Goal: Transaction & Acquisition: Purchase product/service

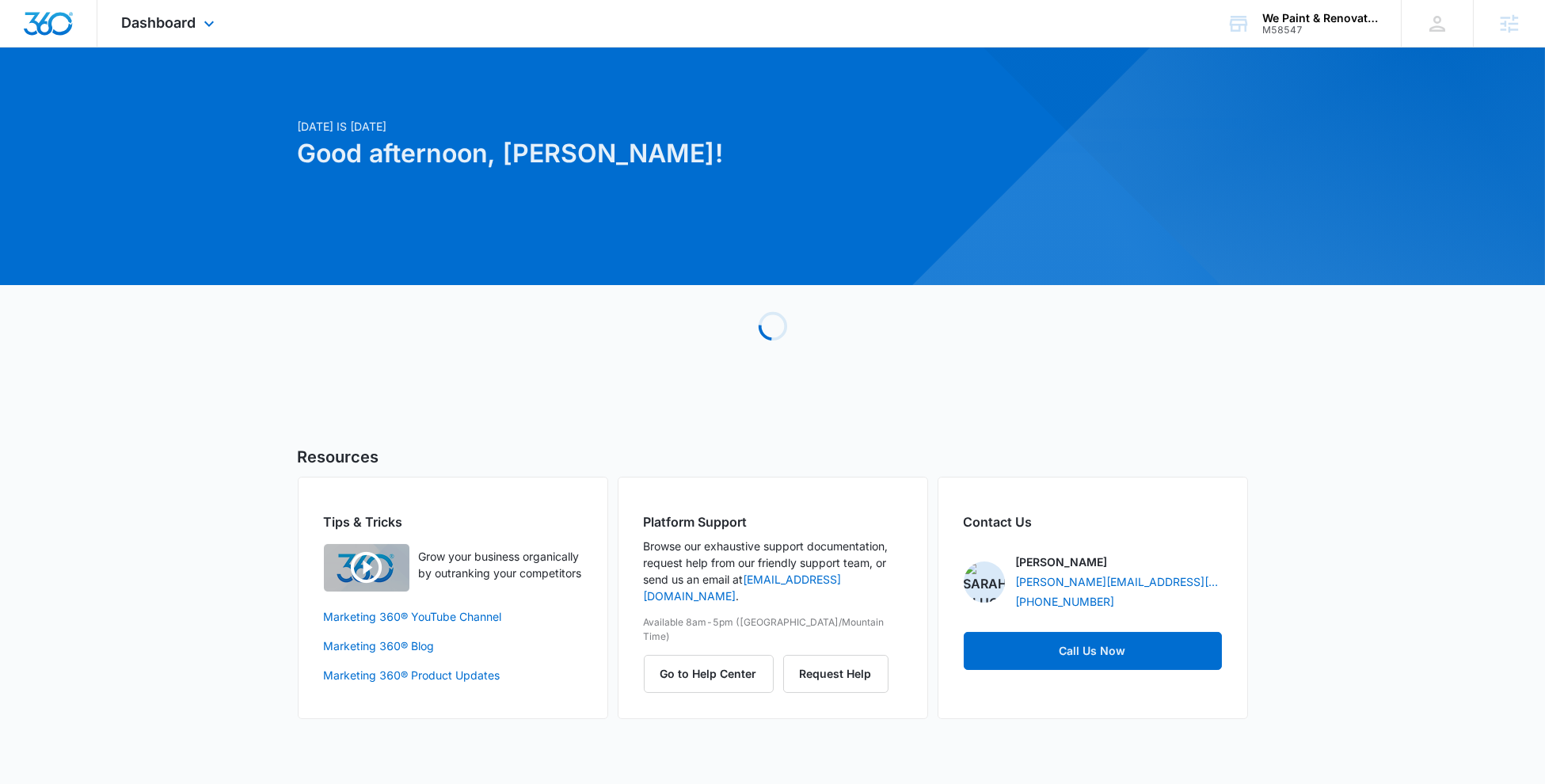
click at [152, 33] on div "Dashboard Apps Reputation Websites Forms CRM Email Social Shop Payments POS Con…" at bounding box center [169, 23] width 145 height 47
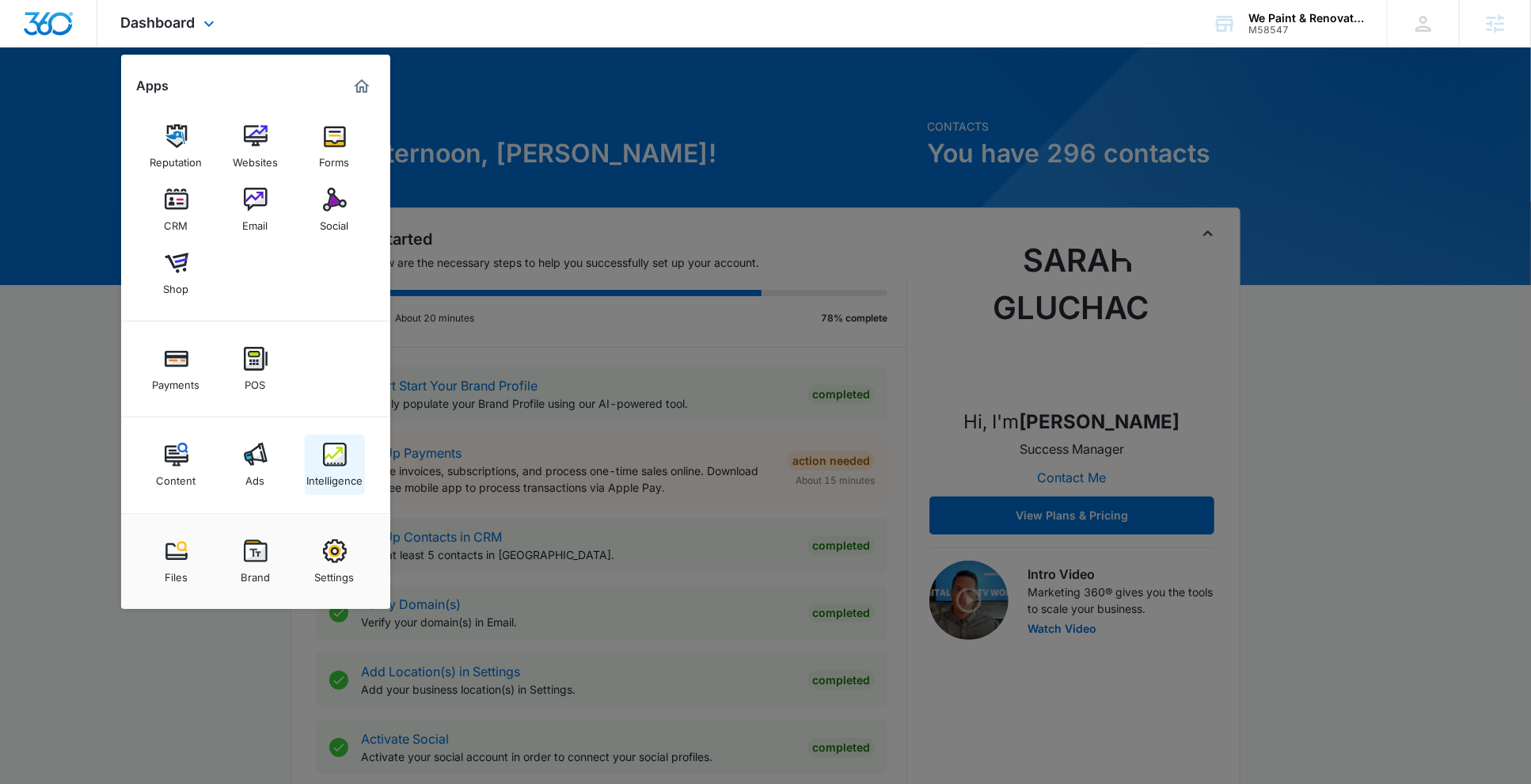
click at [324, 452] on img at bounding box center [334, 454] width 23 height 23
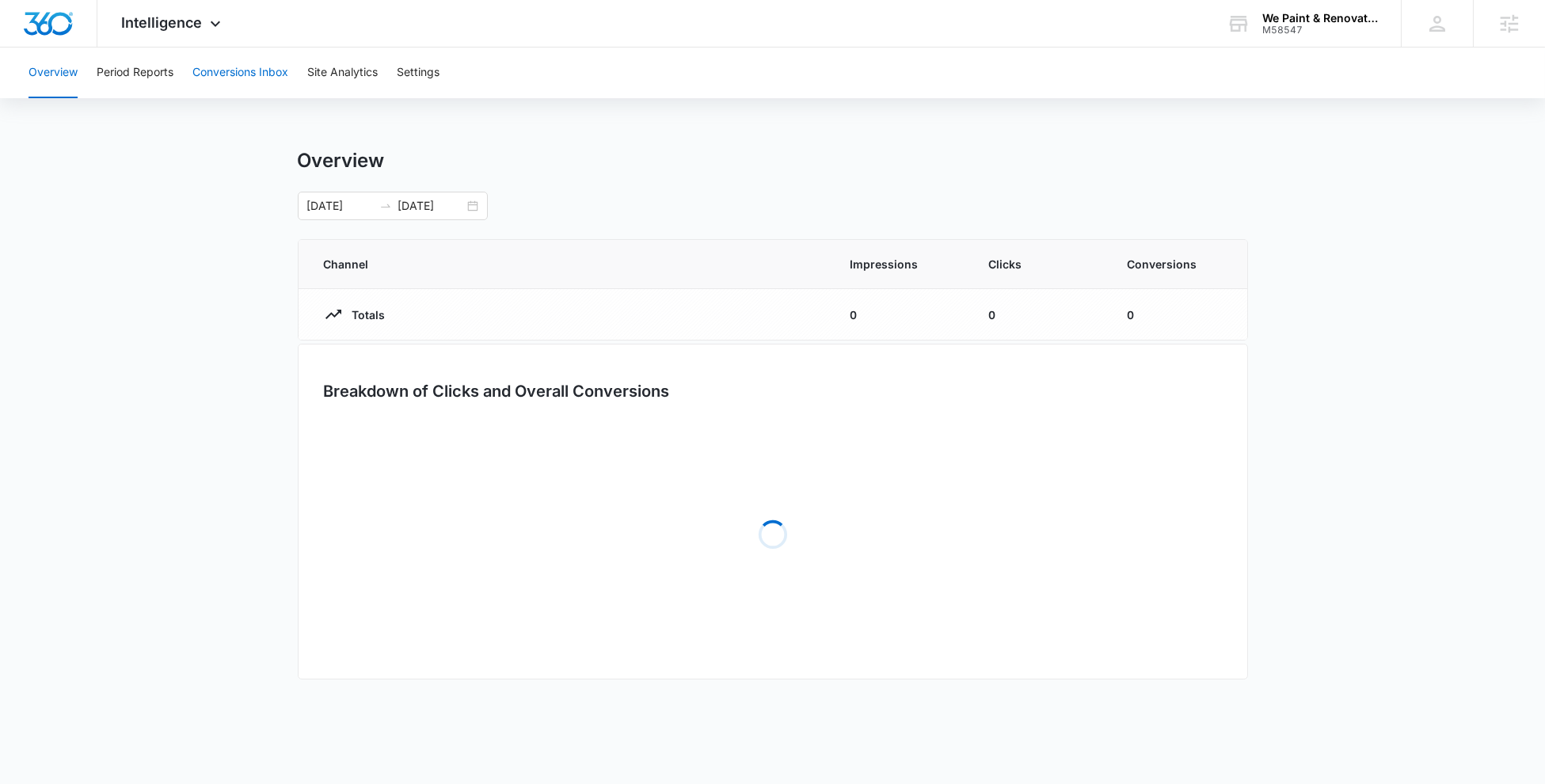
click at [206, 64] on button "Conversions Inbox" at bounding box center [240, 73] width 96 height 50
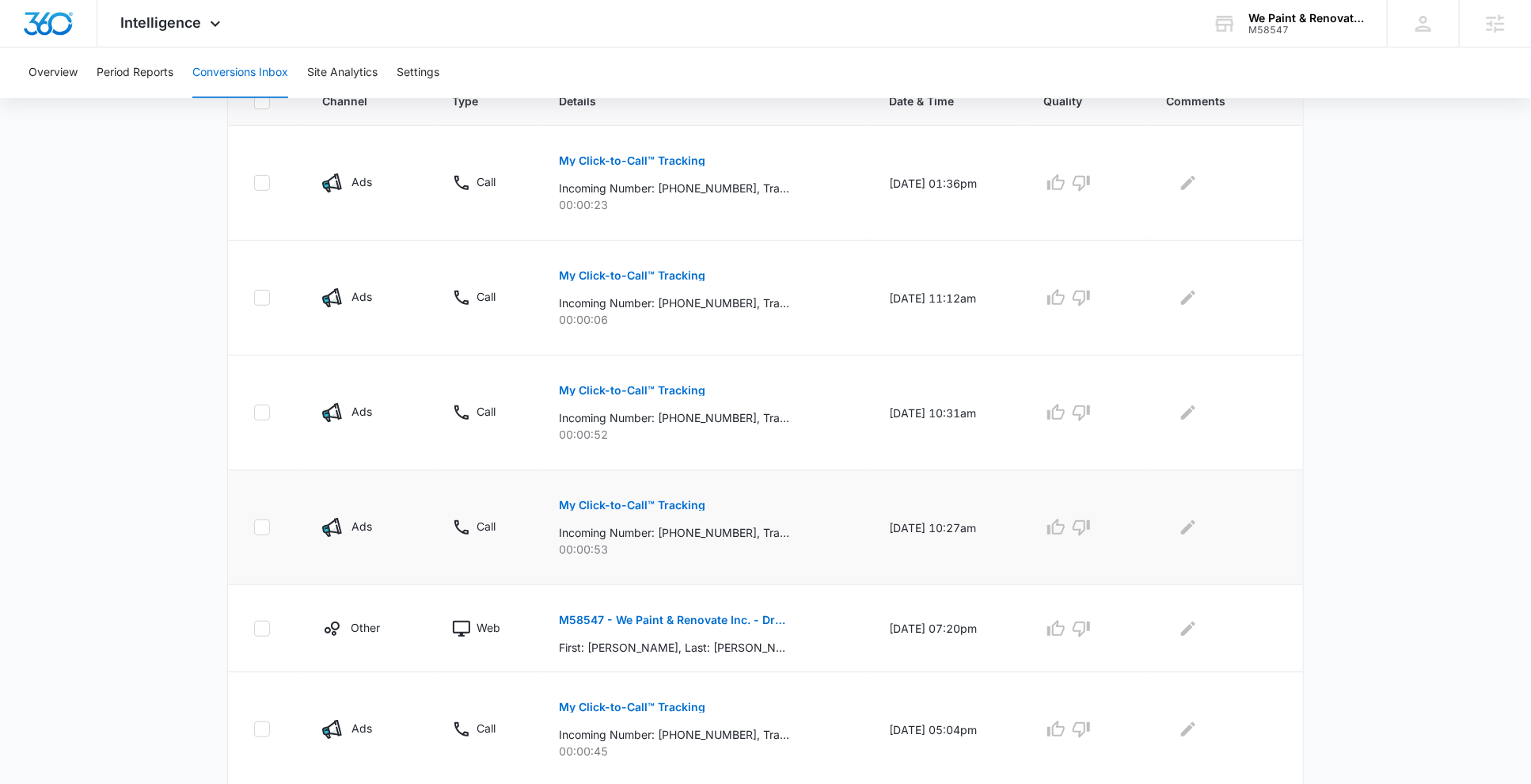
scroll to position [391, 0]
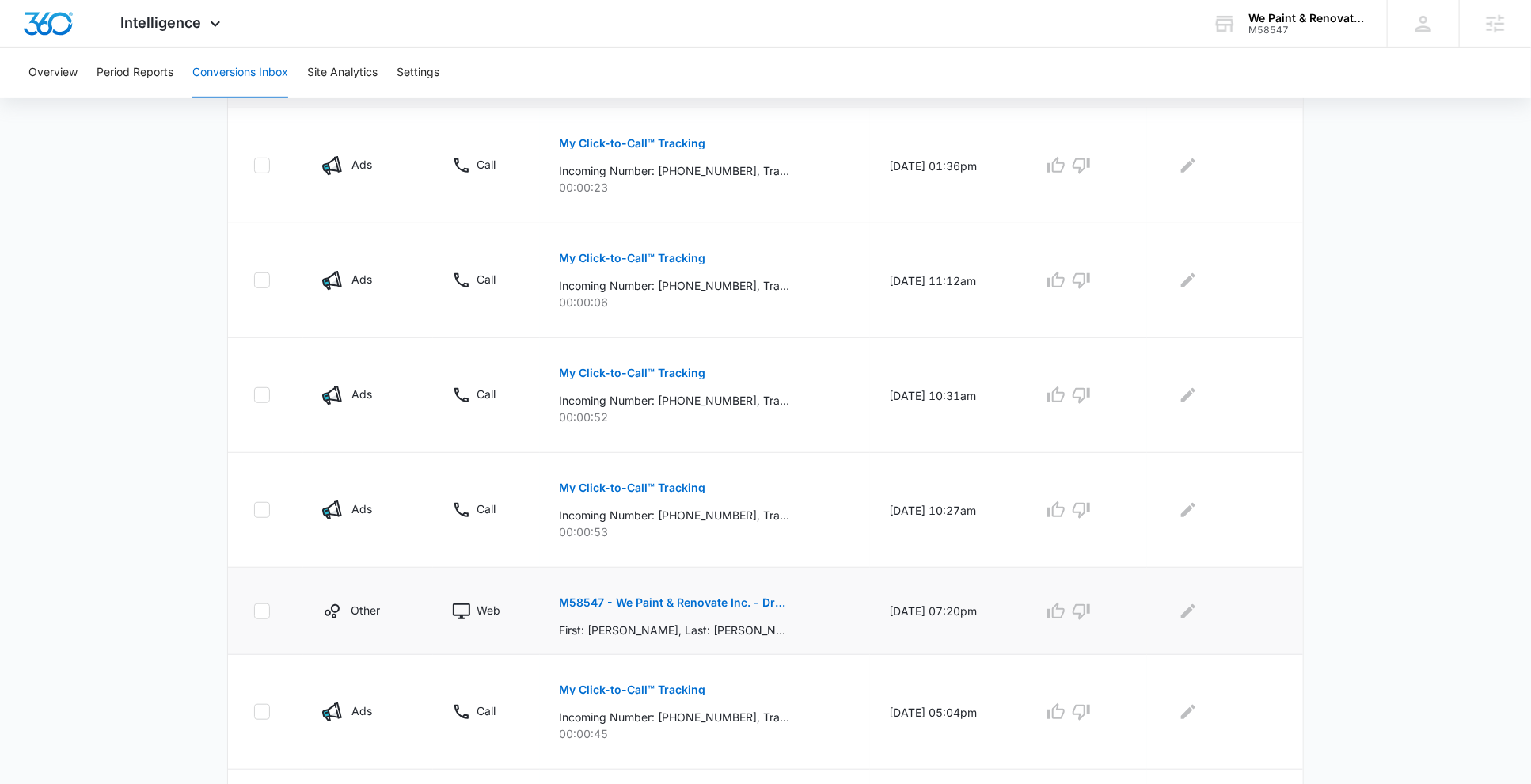
click at [731, 606] on p "M58547 - We Paint & Renovate Inc. - DropJobs - Estimate Request Form" at bounding box center [674, 602] width 230 height 11
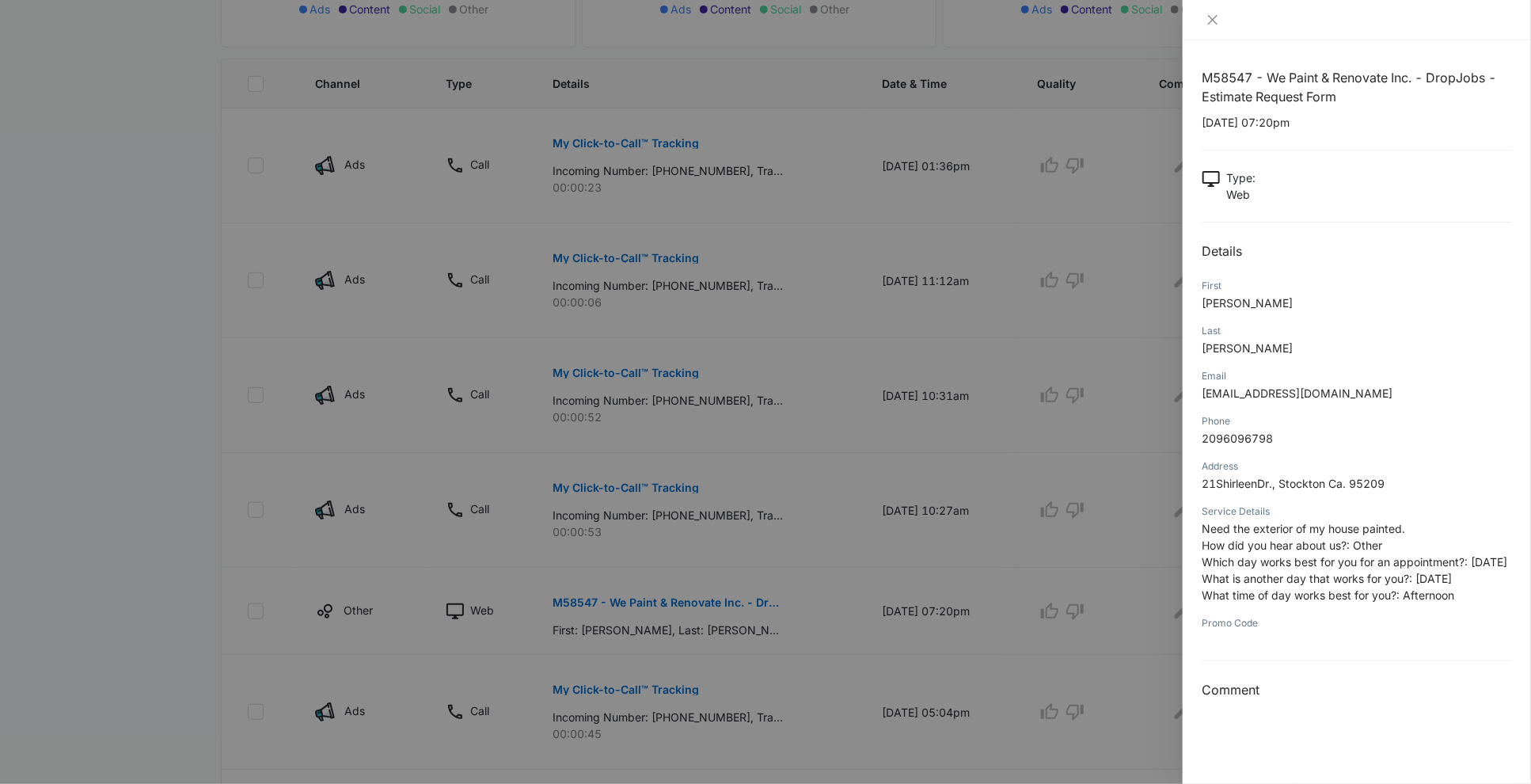
click at [634, 535] on div at bounding box center [765, 392] width 1531 height 784
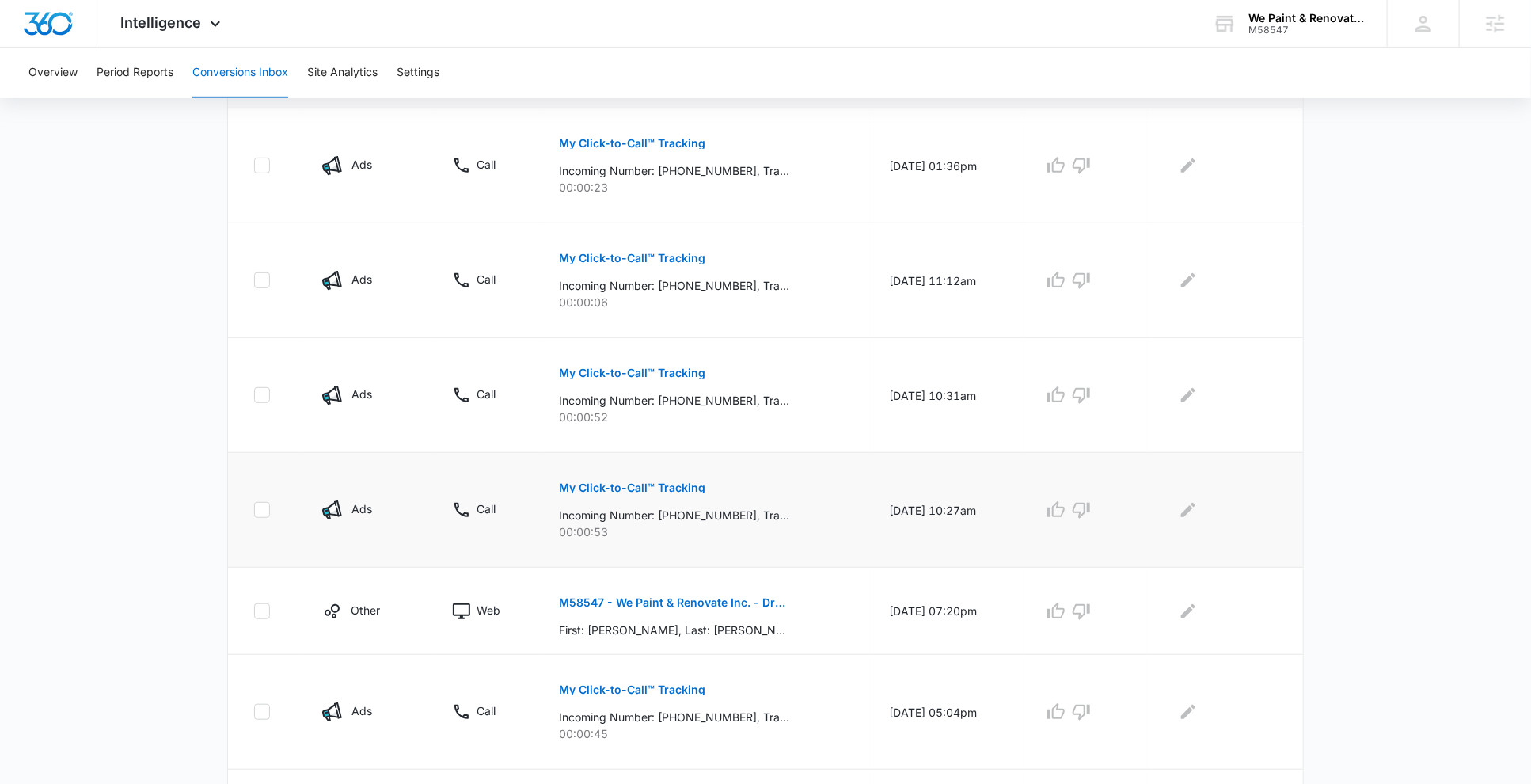
click at [612, 486] on p "My Click-to-Call™ Tracking" at bounding box center [632, 488] width 146 height 11
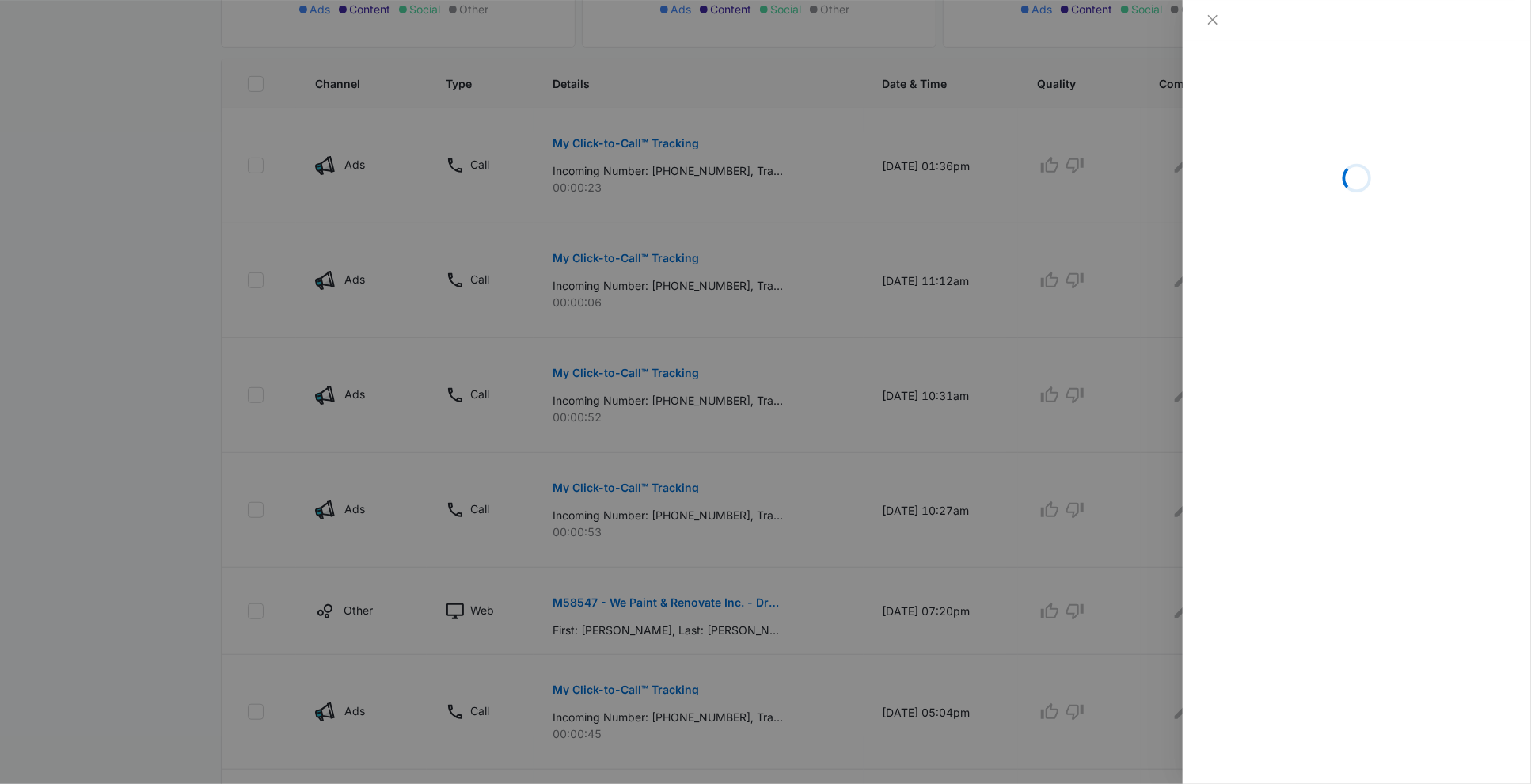
click at [741, 510] on div at bounding box center [765, 392] width 1531 height 784
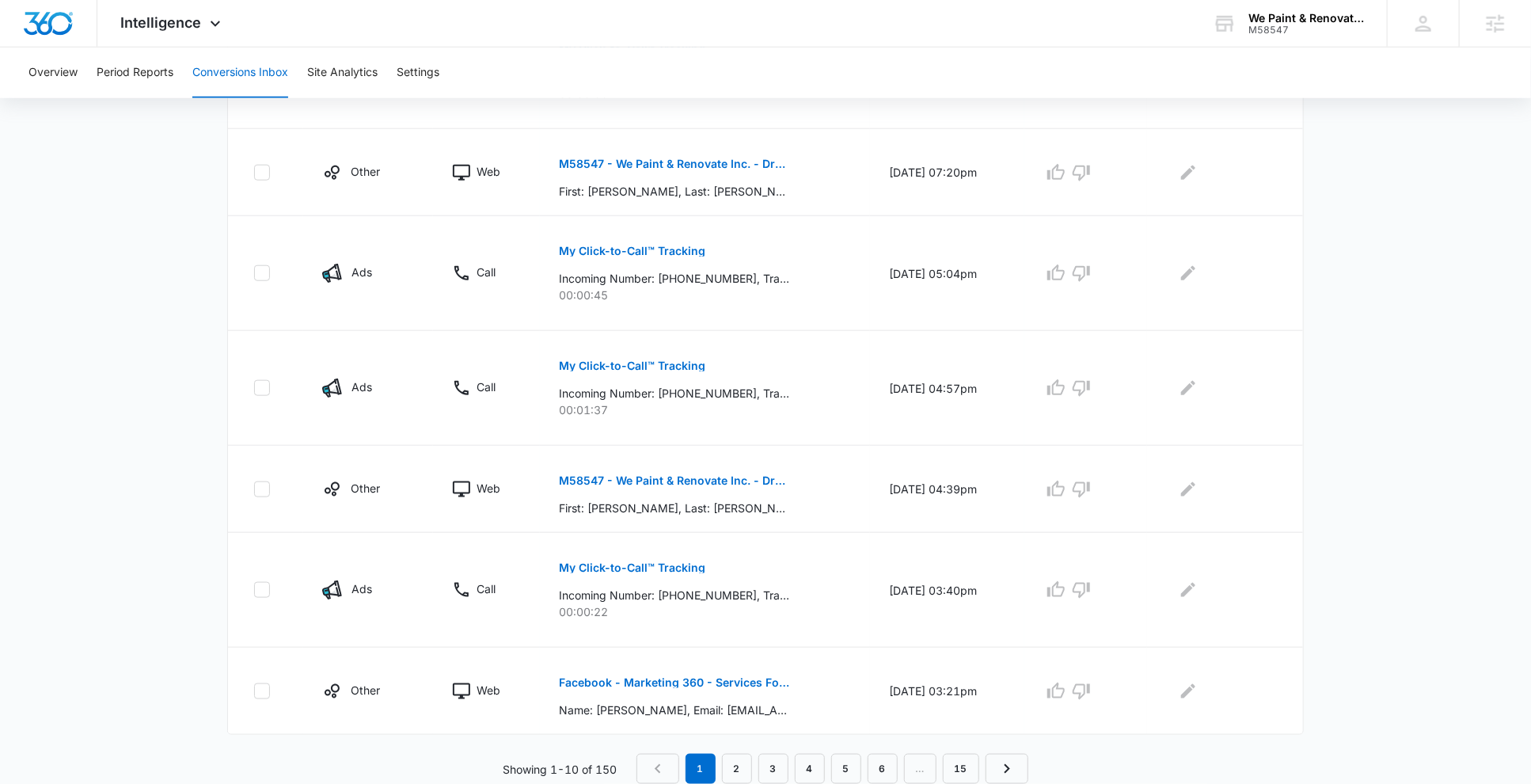
scroll to position [520, 0]
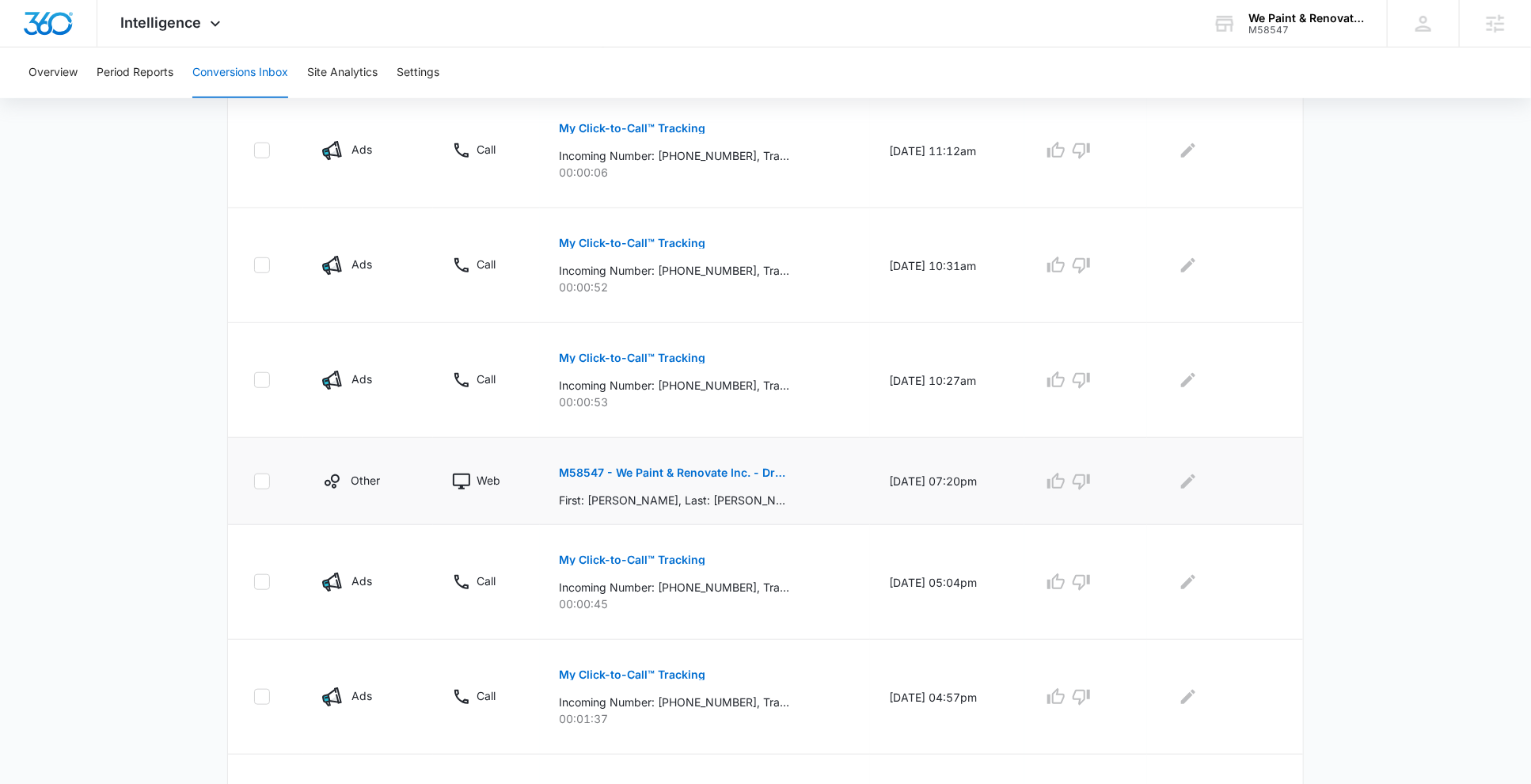
click at [671, 476] on p "M58547 - We Paint & Renovate Inc. - DropJobs - Estimate Request Form" at bounding box center [674, 472] width 230 height 11
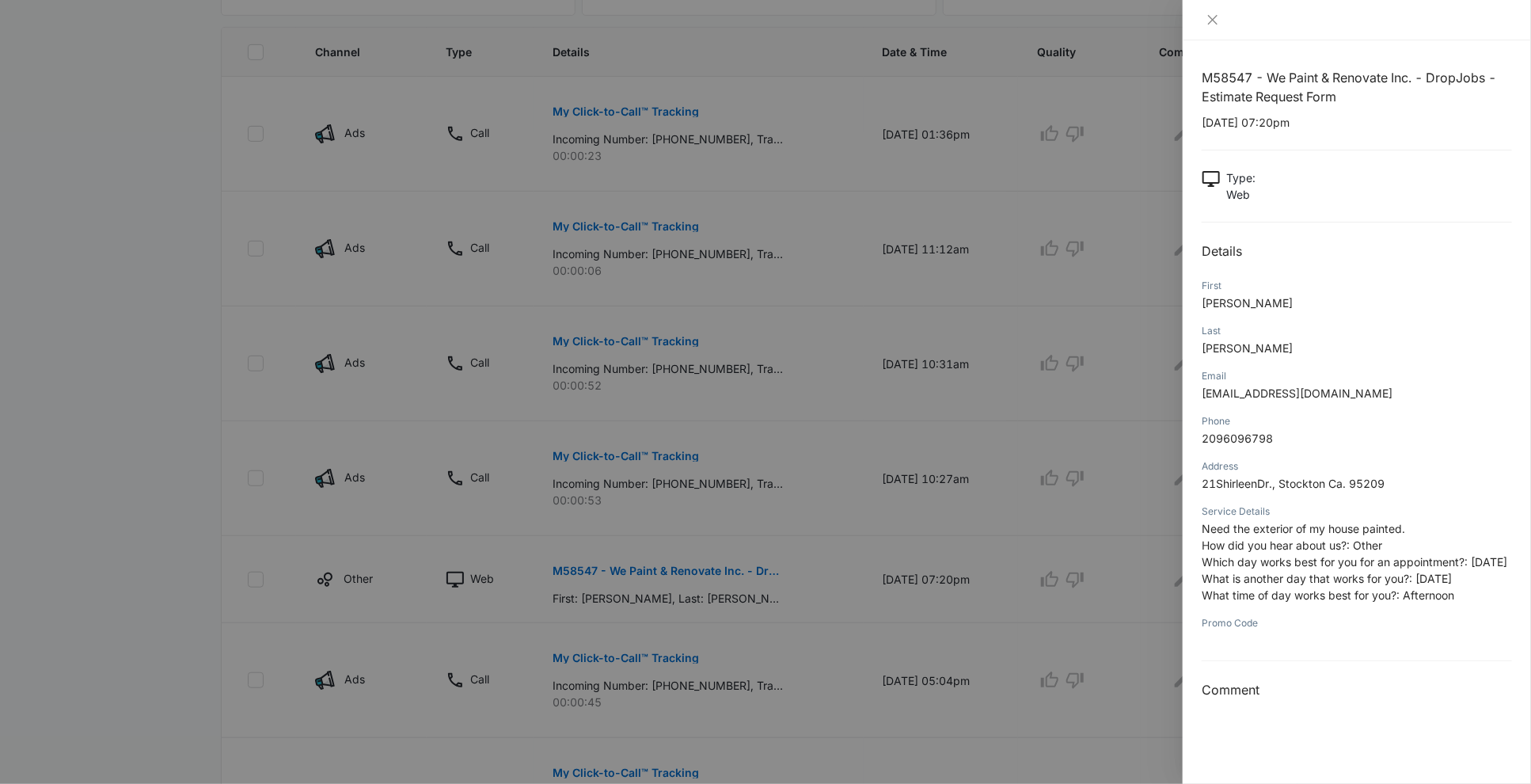
scroll to position [405, 0]
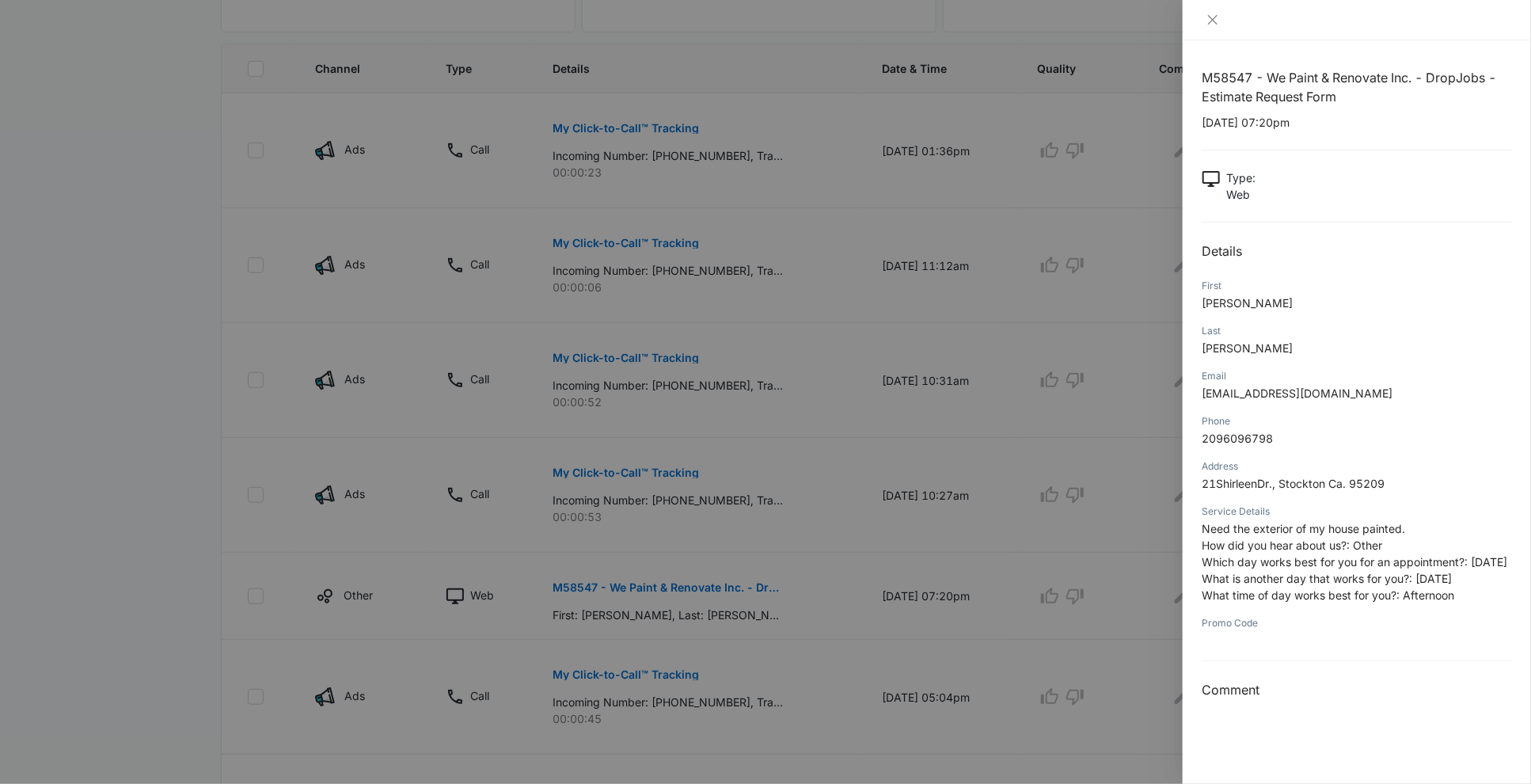
click at [932, 297] on div at bounding box center [765, 392] width 1531 height 784
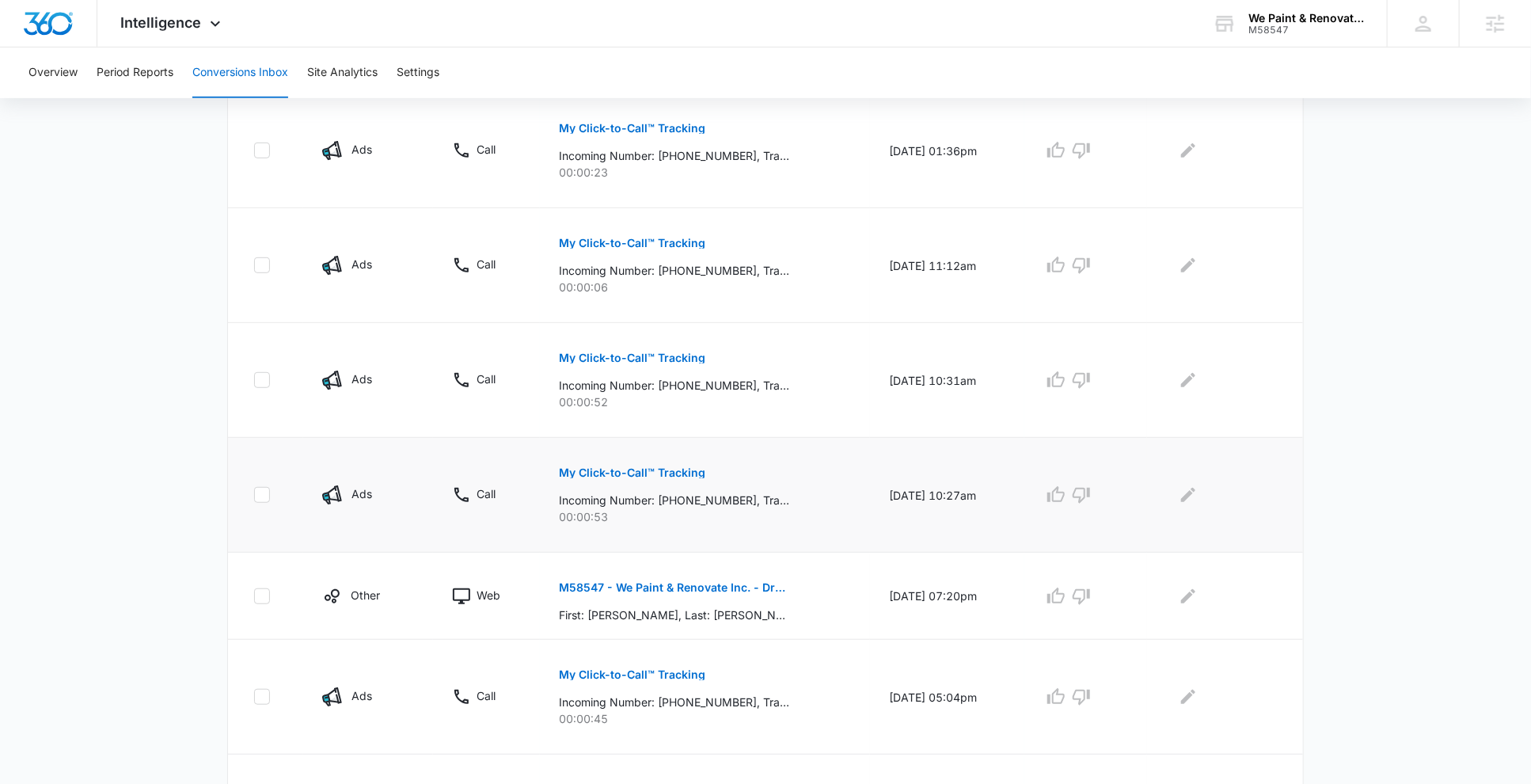
click at [648, 473] on p "My Click-to-Call™ Tracking" at bounding box center [632, 472] width 146 height 11
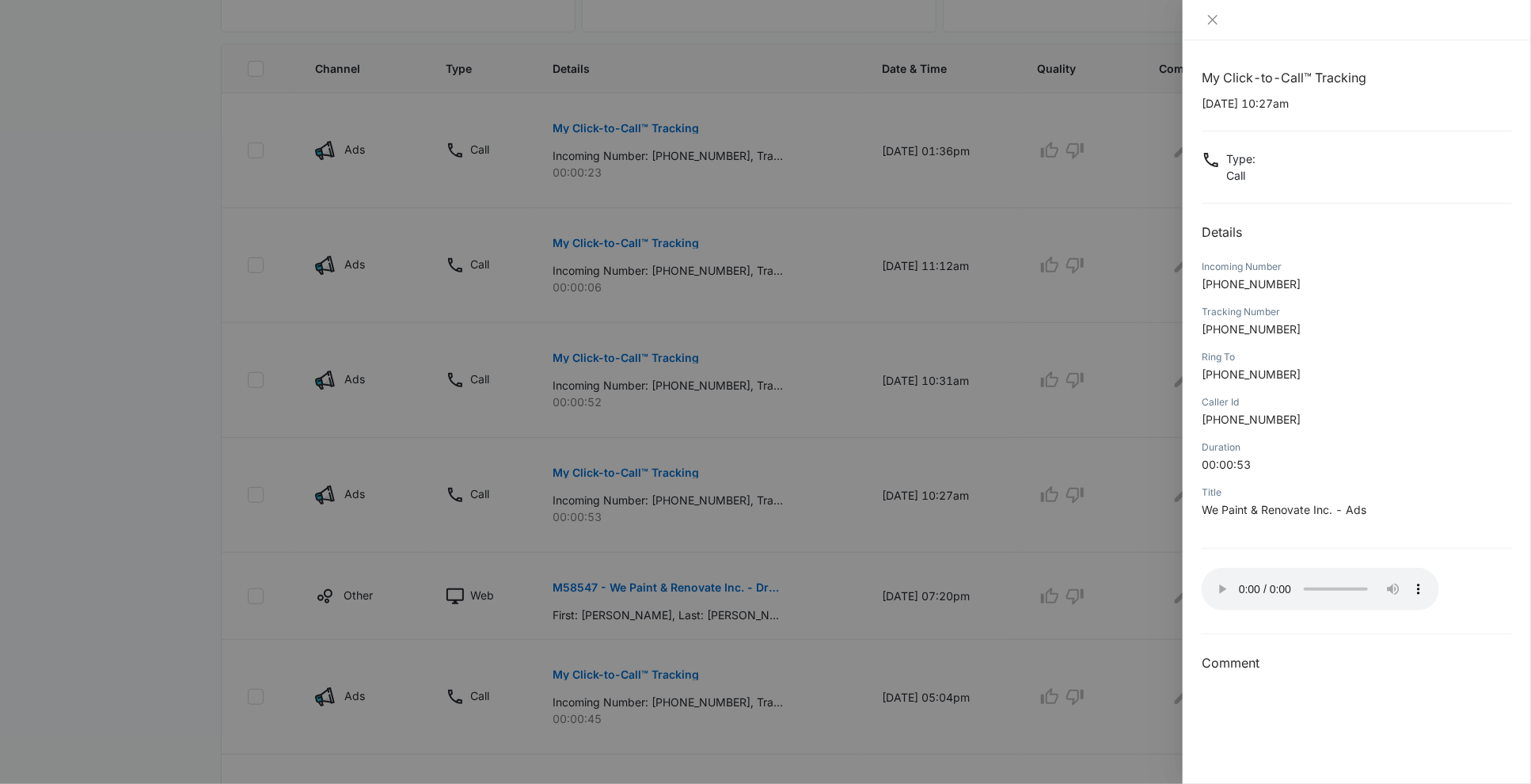
click at [660, 391] on div at bounding box center [765, 392] width 1531 height 784
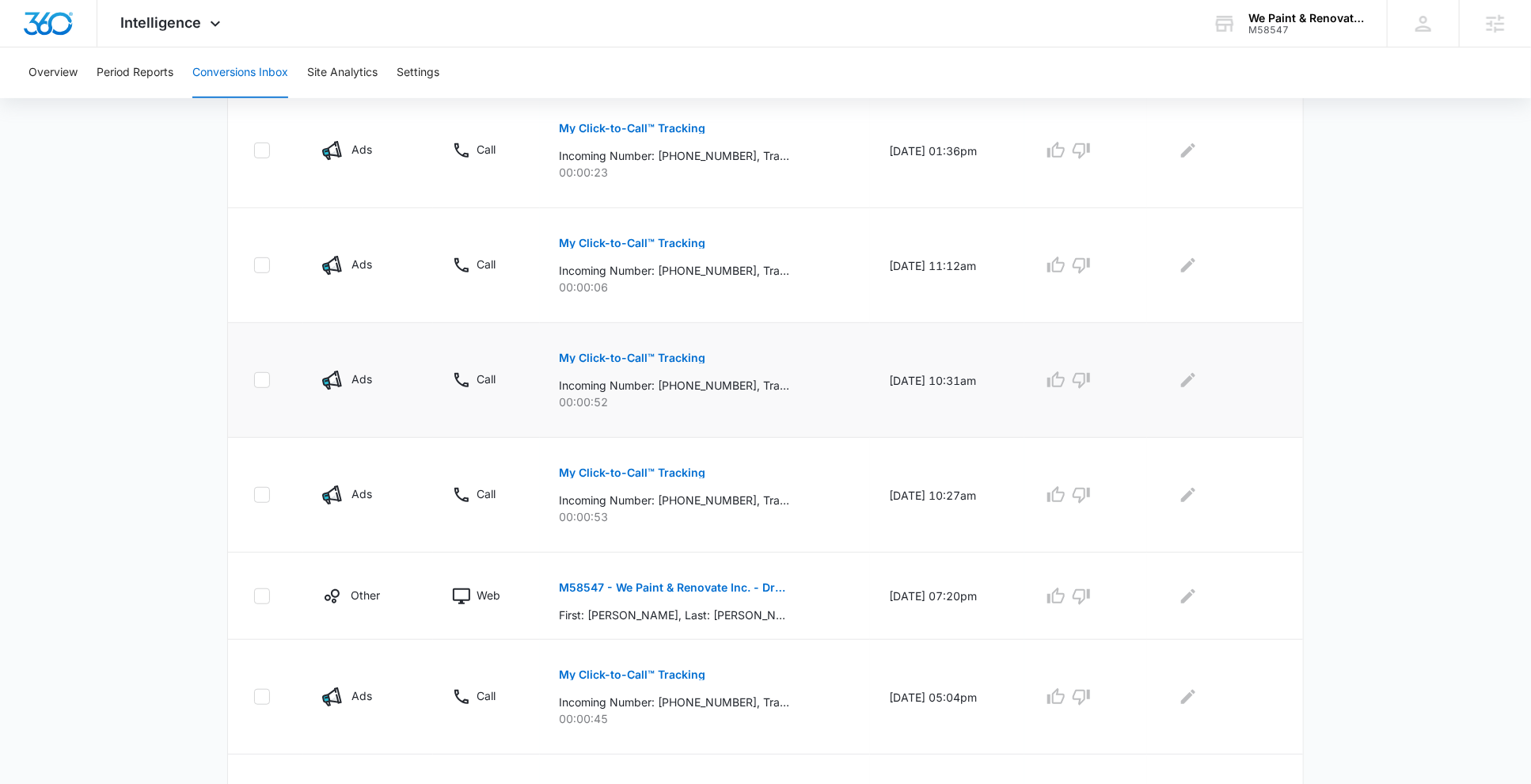
click at [601, 357] on p "My Click-to-Call™ Tracking" at bounding box center [632, 358] width 146 height 11
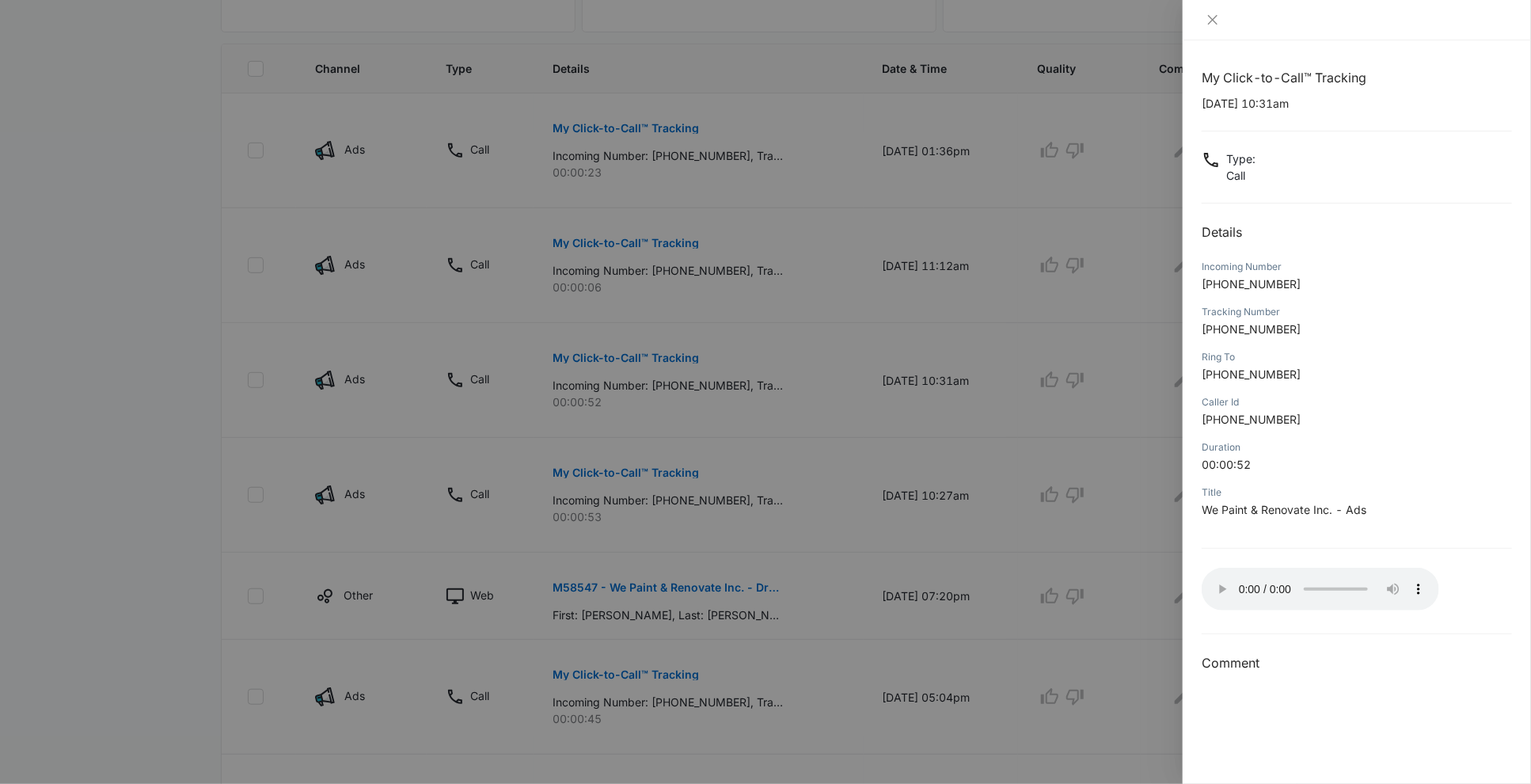
click at [703, 438] on div at bounding box center [765, 392] width 1531 height 784
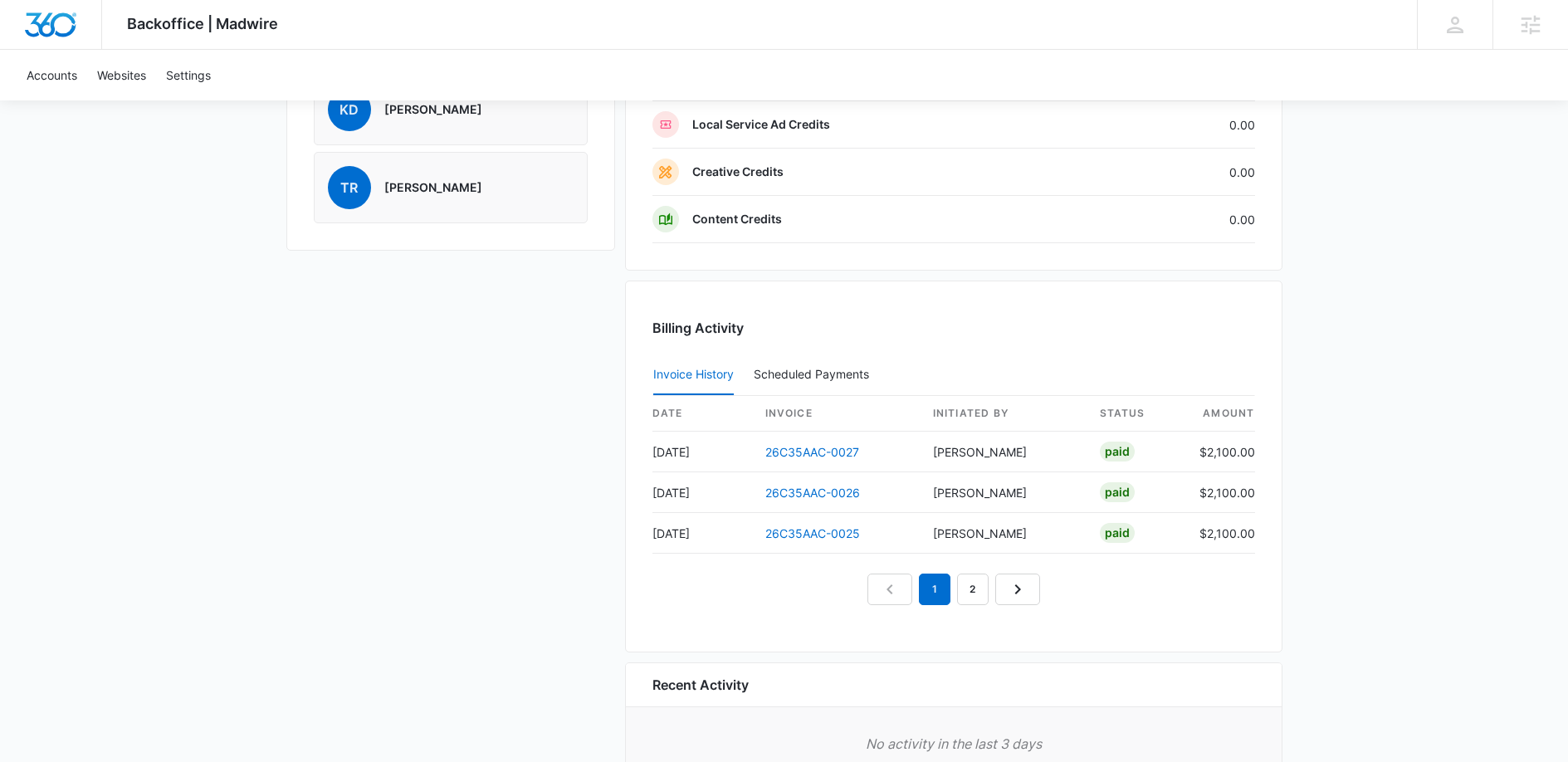
scroll to position [1435, 0]
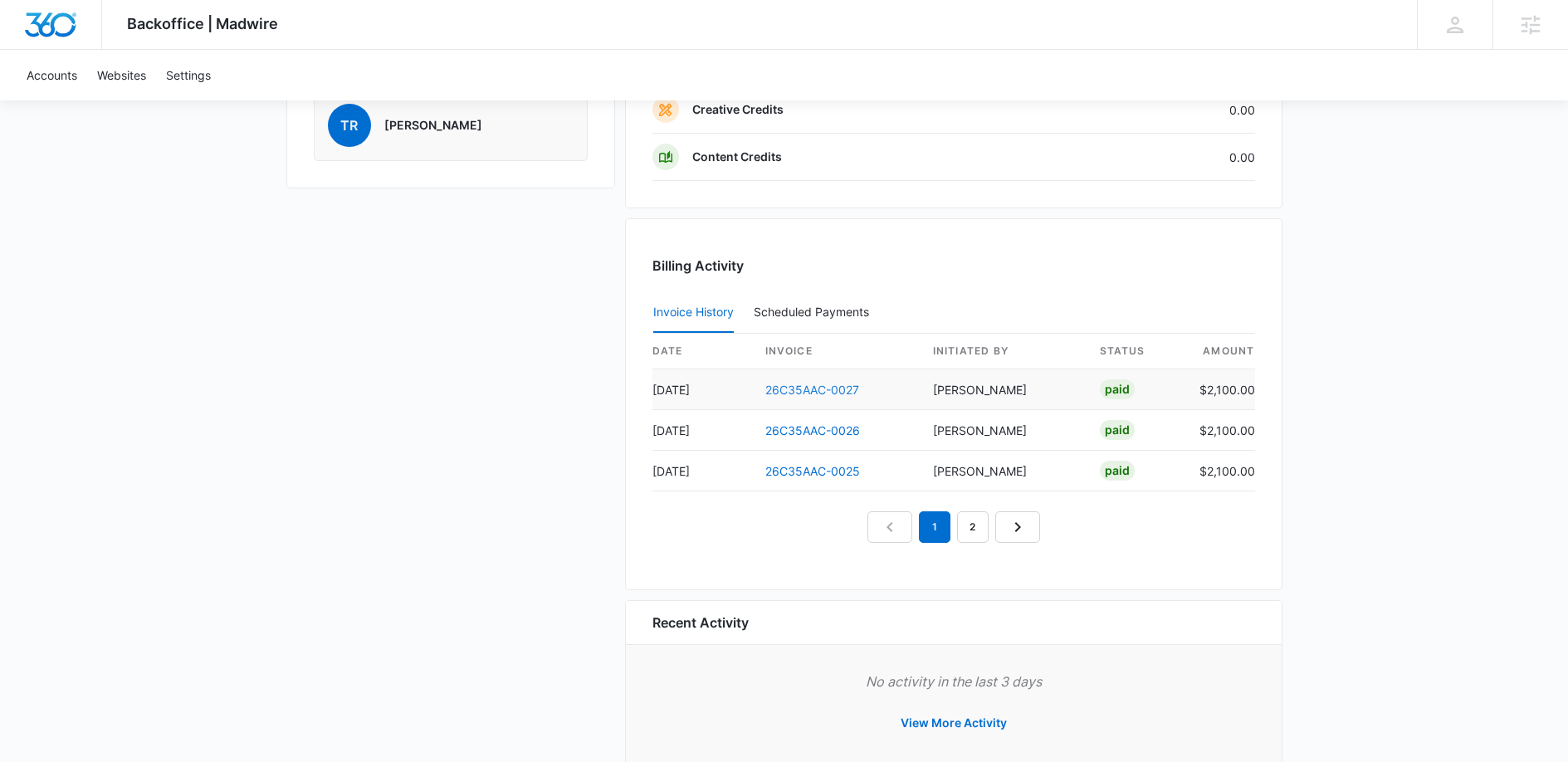
click at [808, 388] on link "26C35AAC-0027" at bounding box center [812, 390] width 94 height 15
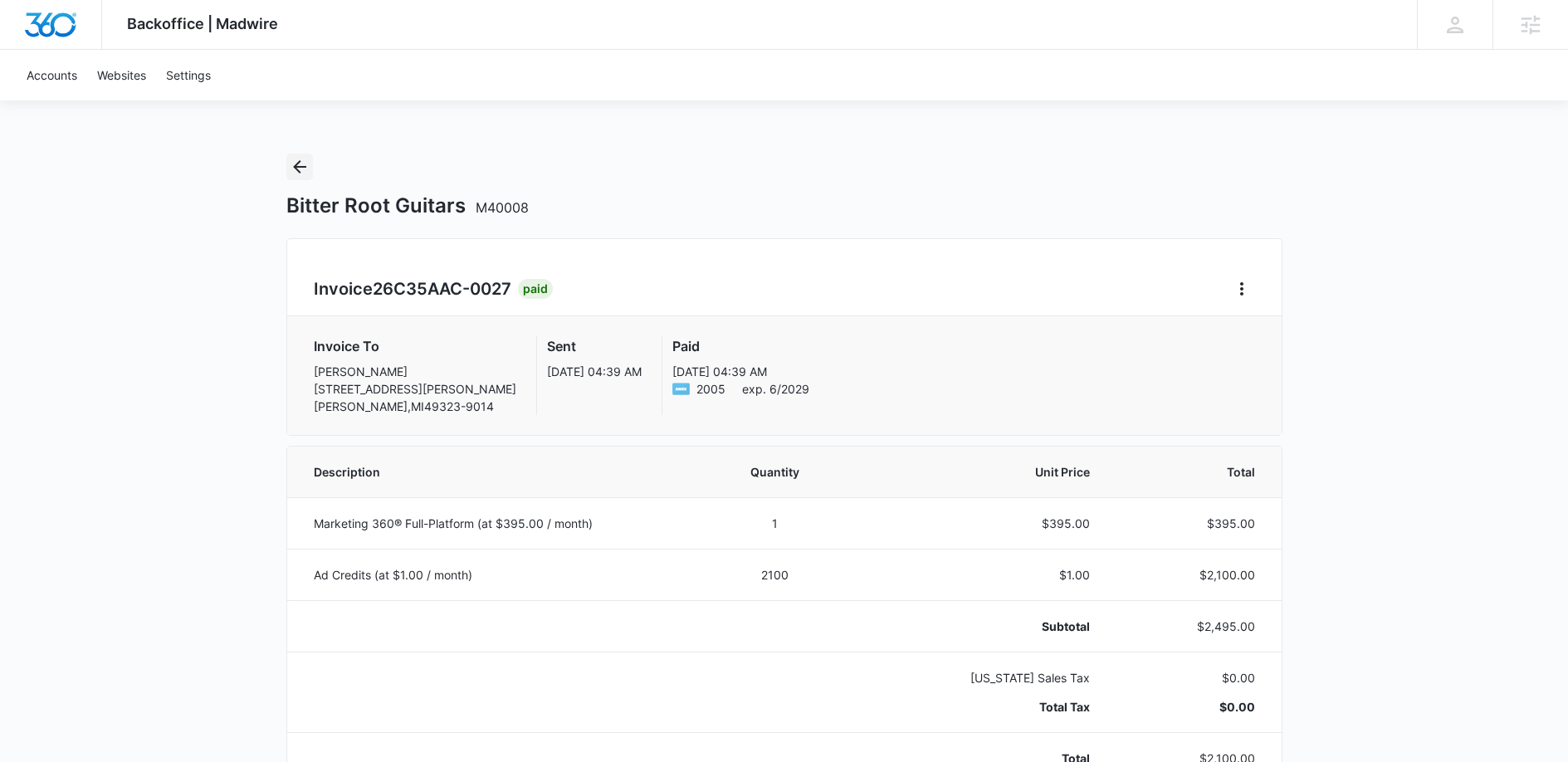
click at [301, 166] on icon "Back" at bounding box center [300, 166] width 14 height 14
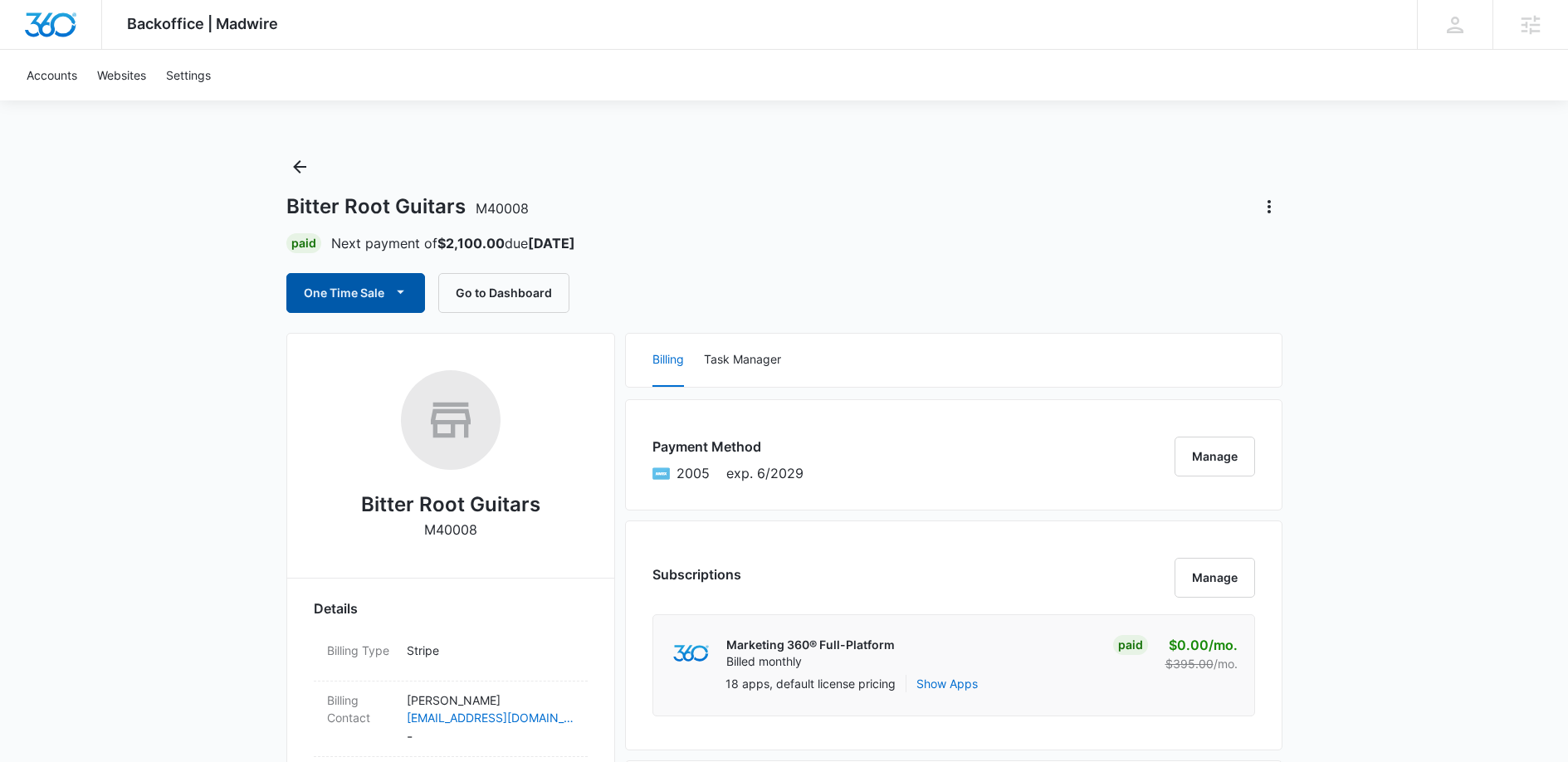
click at [394, 283] on icon "button" at bounding box center [400, 292] width 17 height 17
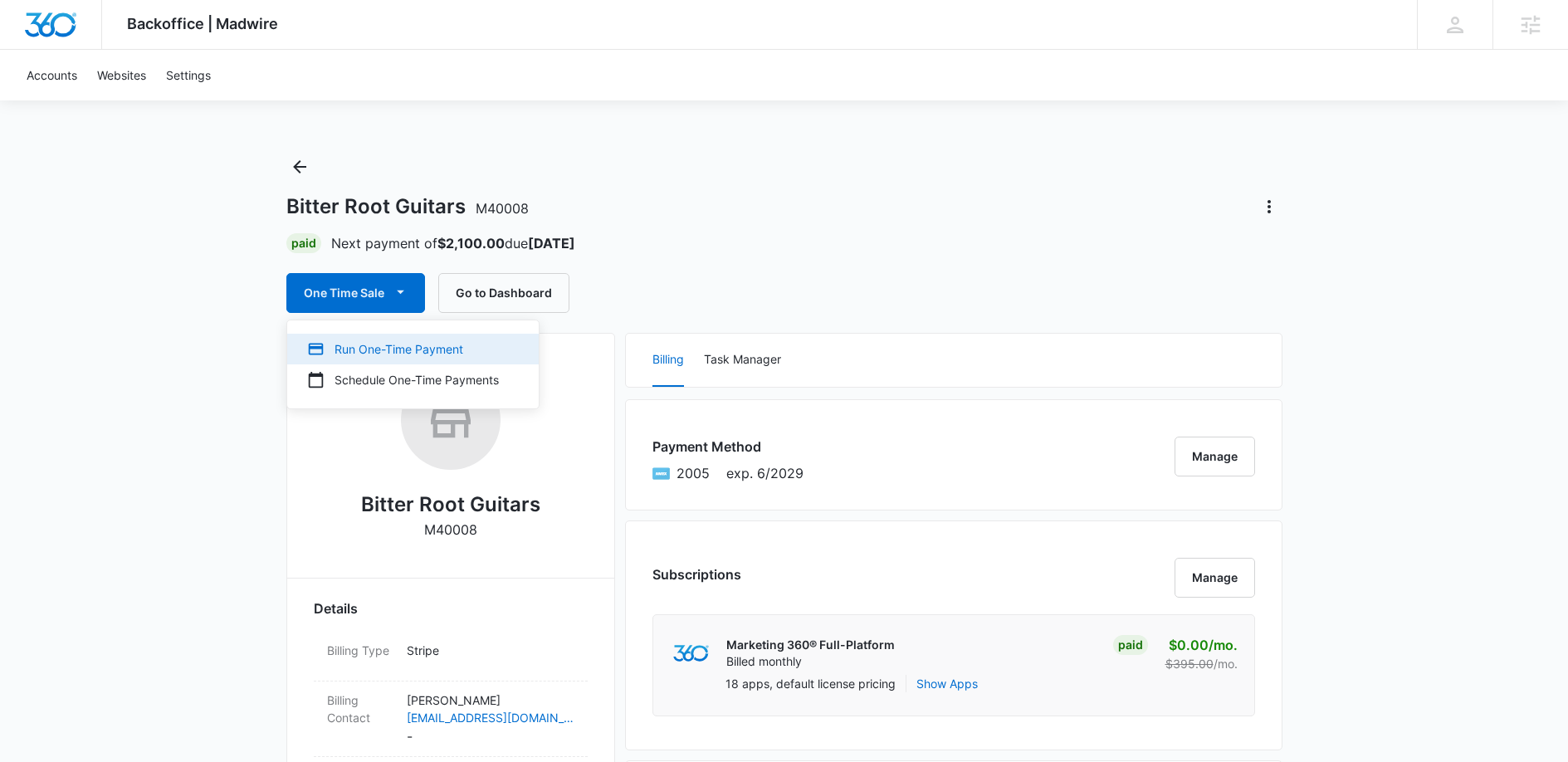
click at [391, 346] on div "Run One-Time Payment" at bounding box center [402, 349] width 192 height 17
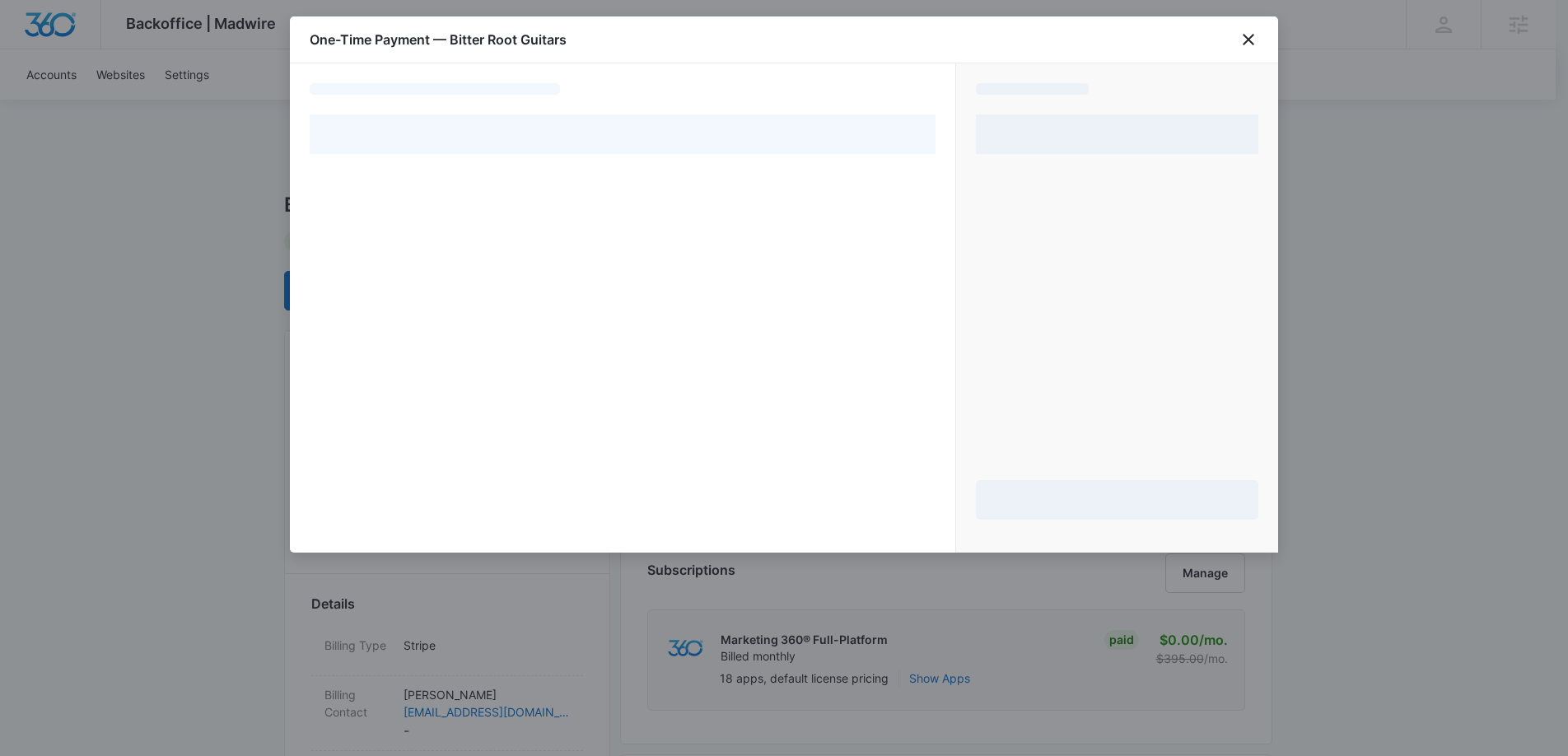
select select "pm_1NWQO4A4n8RTgNjUF3alobAh"
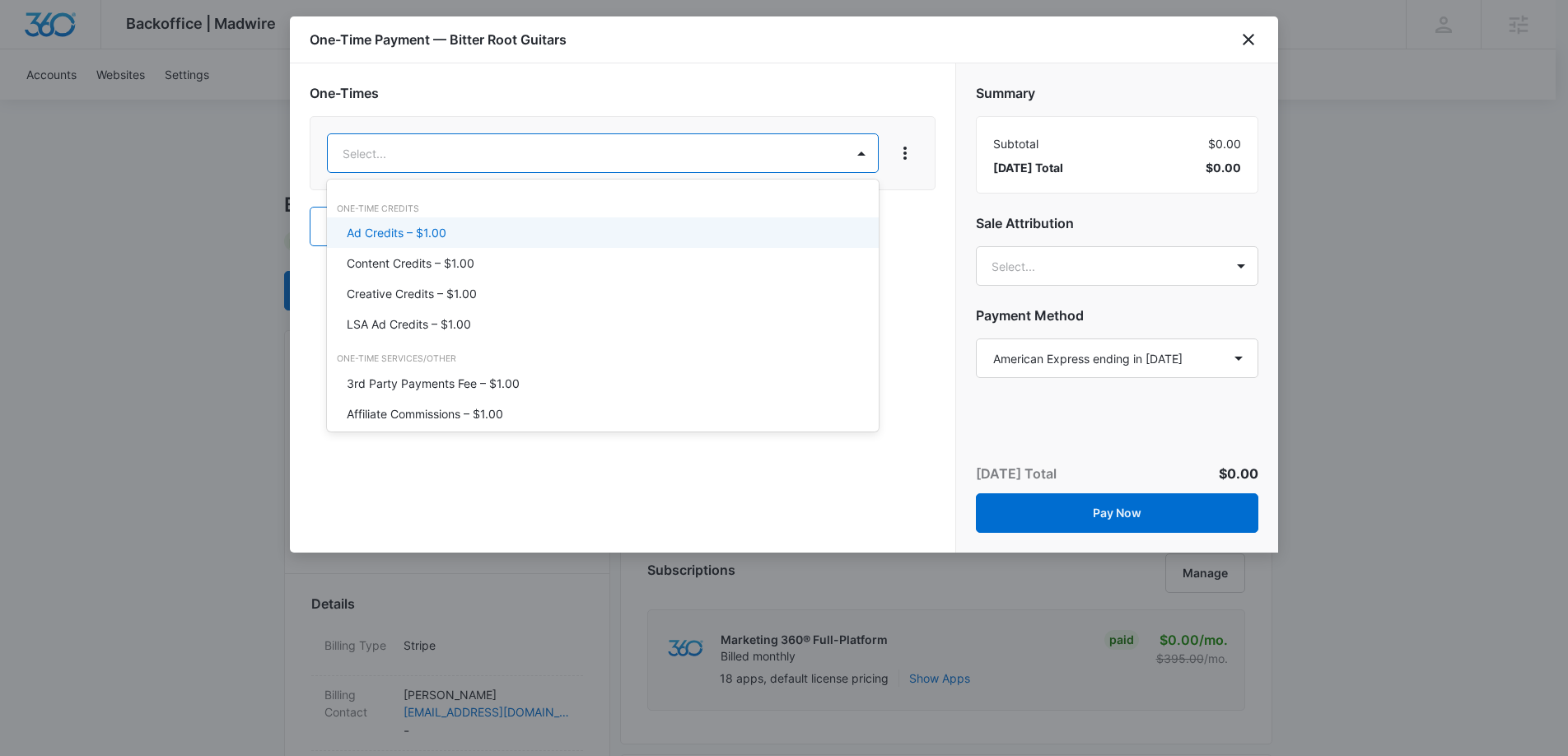
drag, startPoint x: 428, startPoint y: 234, endPoint x: 576, endPoint y: 212, distance: 149.6
click at [428, 234] on p "Ad Credits – $1.00" at bounding box center [397, 232] width 100 height 17
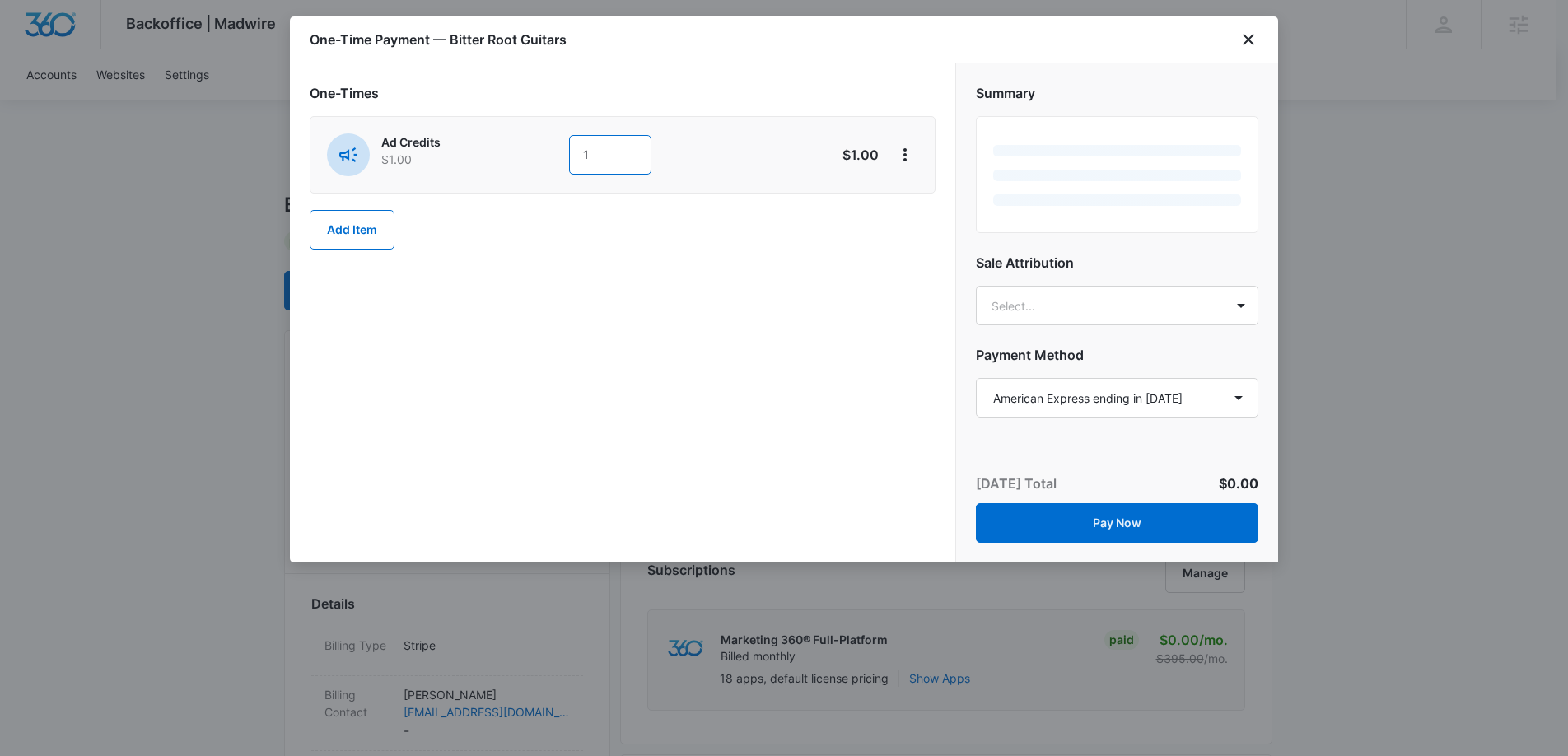
click at [599, 172] on input "1" at bounding box center [609, 155] width 82 height 40
type input "420"
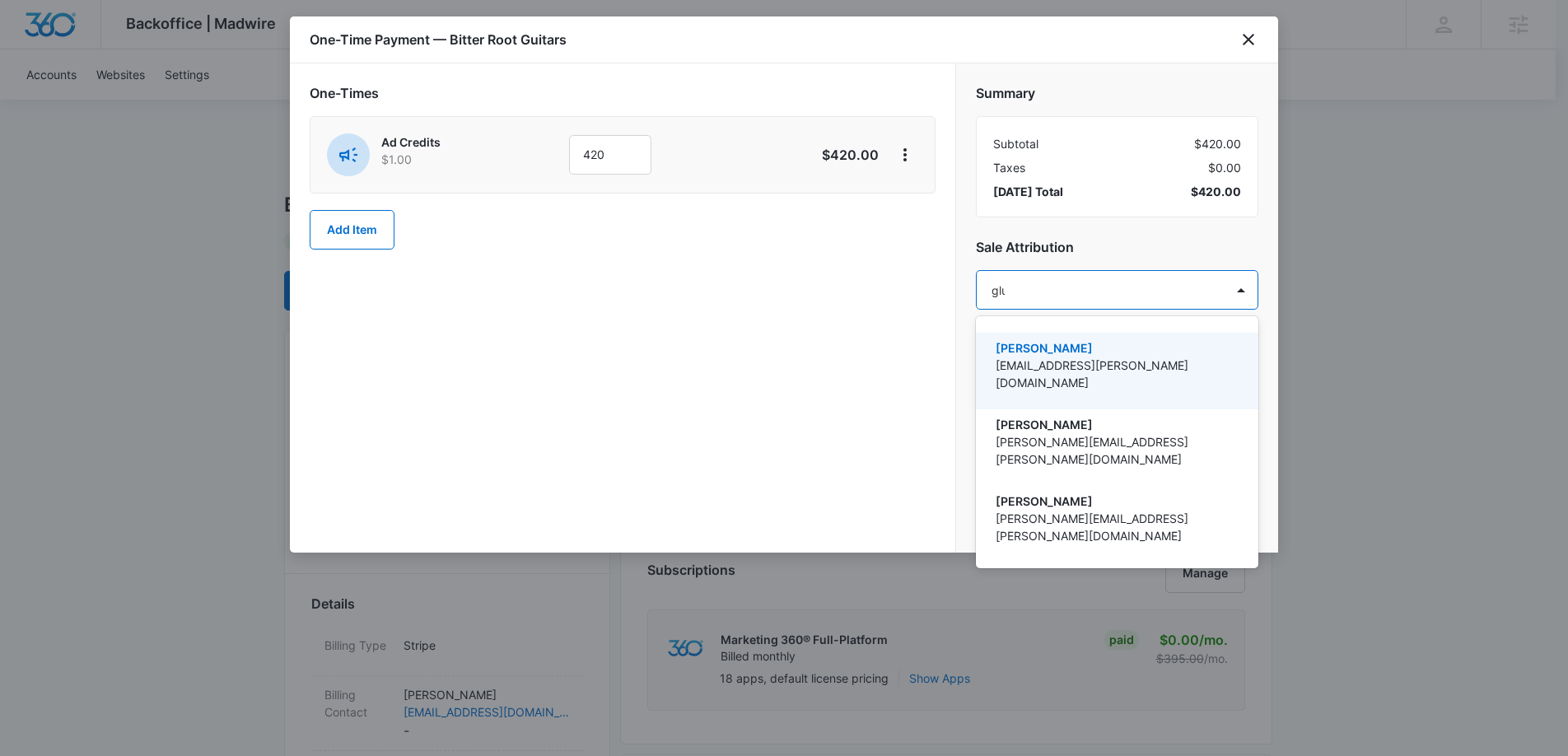
type input "[PERSON_NAME]"
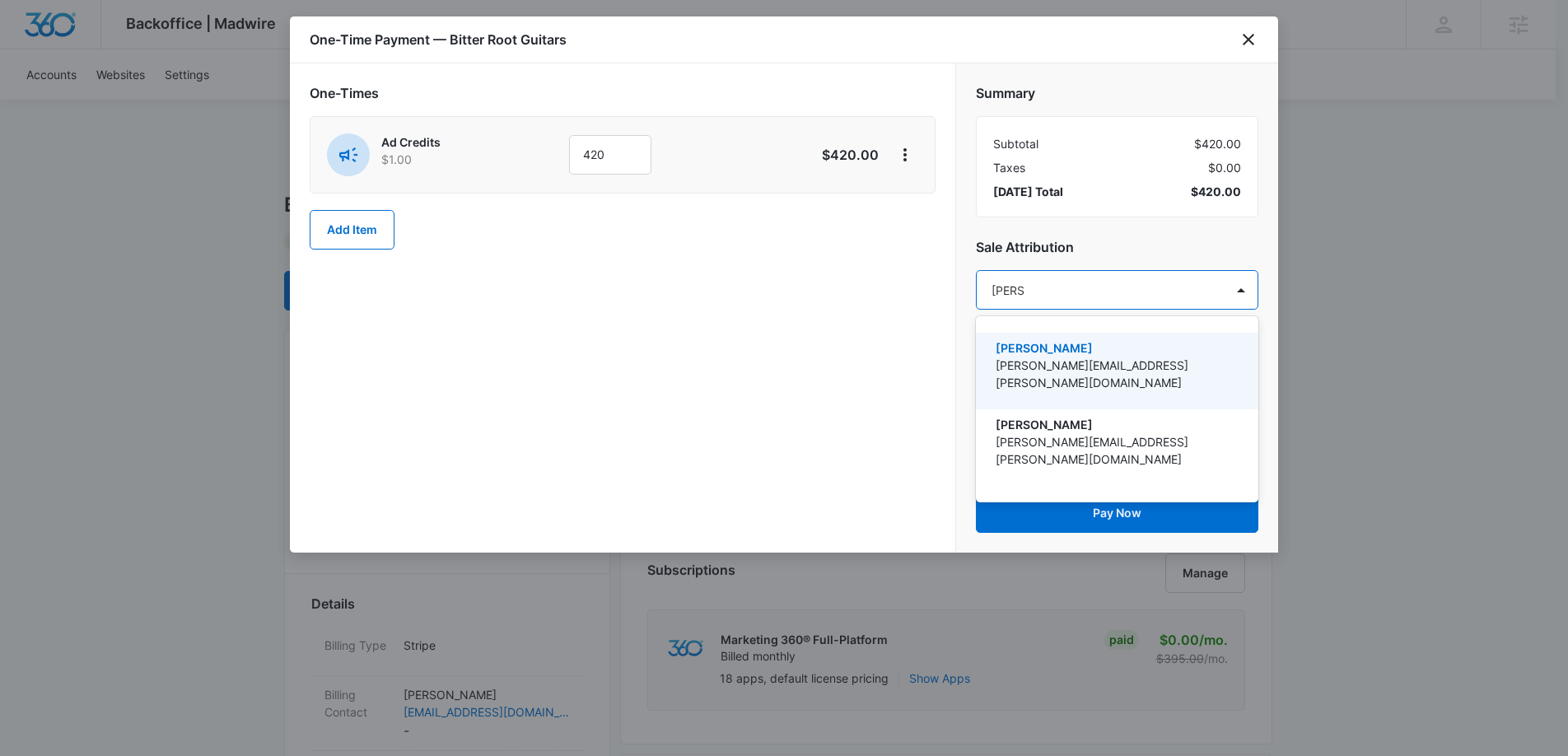
click at [1171, 362] on p "[PERSON_NAME][EMAIL_ADDRESS][PERSON_NAME][DOMAIN_NAME]" at bounding box center [1116, 374] width 240 height 34
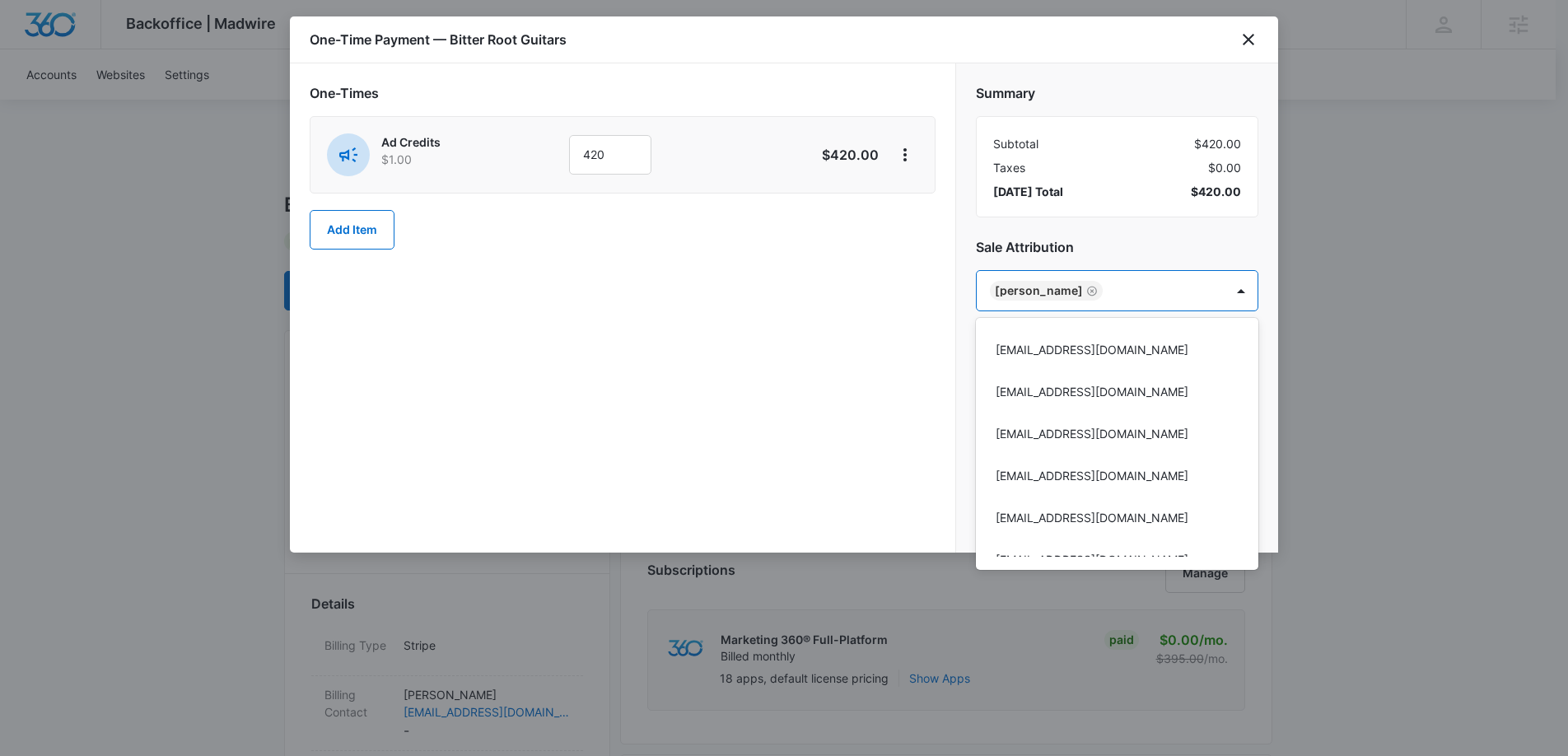
click at [1180, 254] on div at bounding box center [784, 378] width 1568 height 756
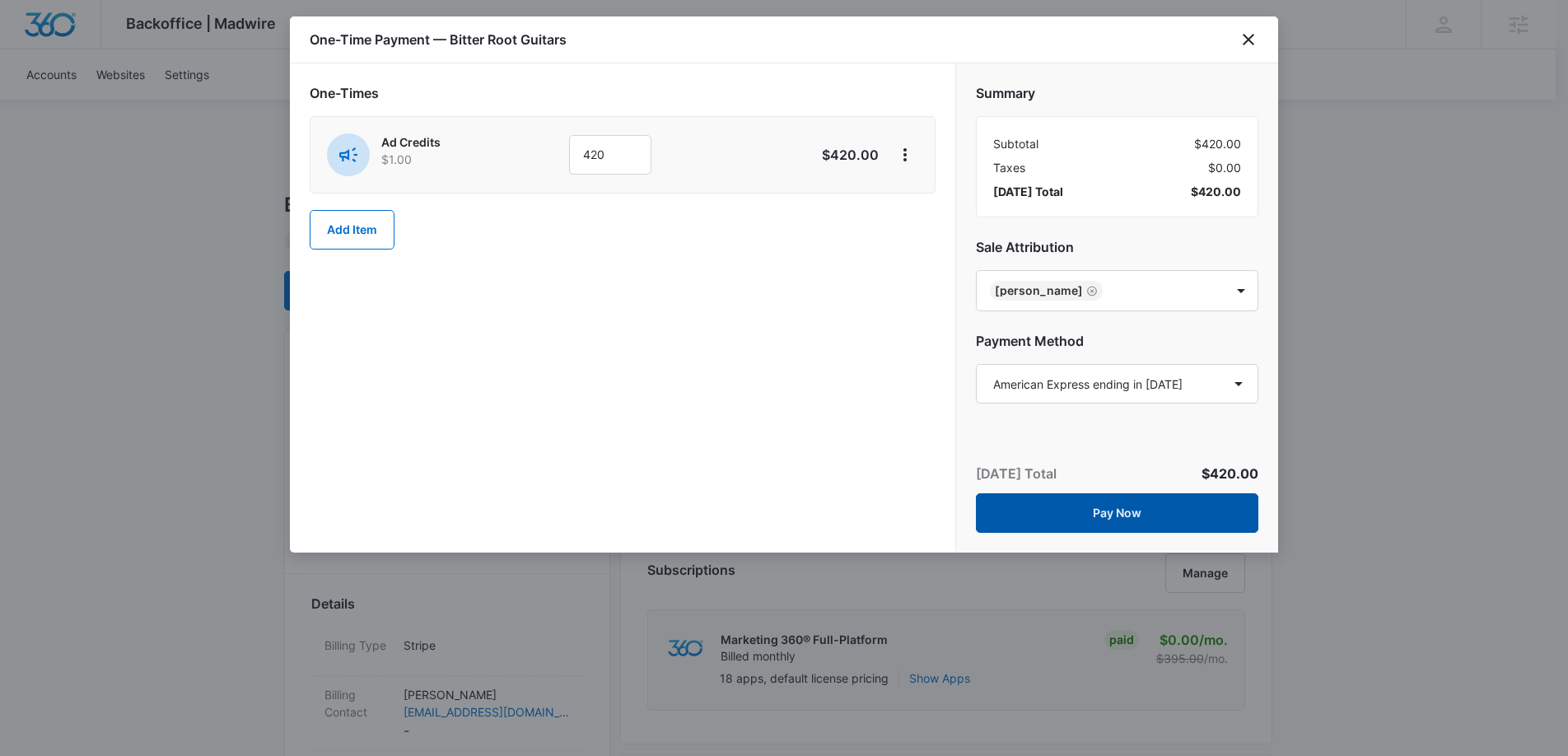
click at [1137, 508] on button "Pay Now" at bounding box center [1117, 513] width 282 height 40
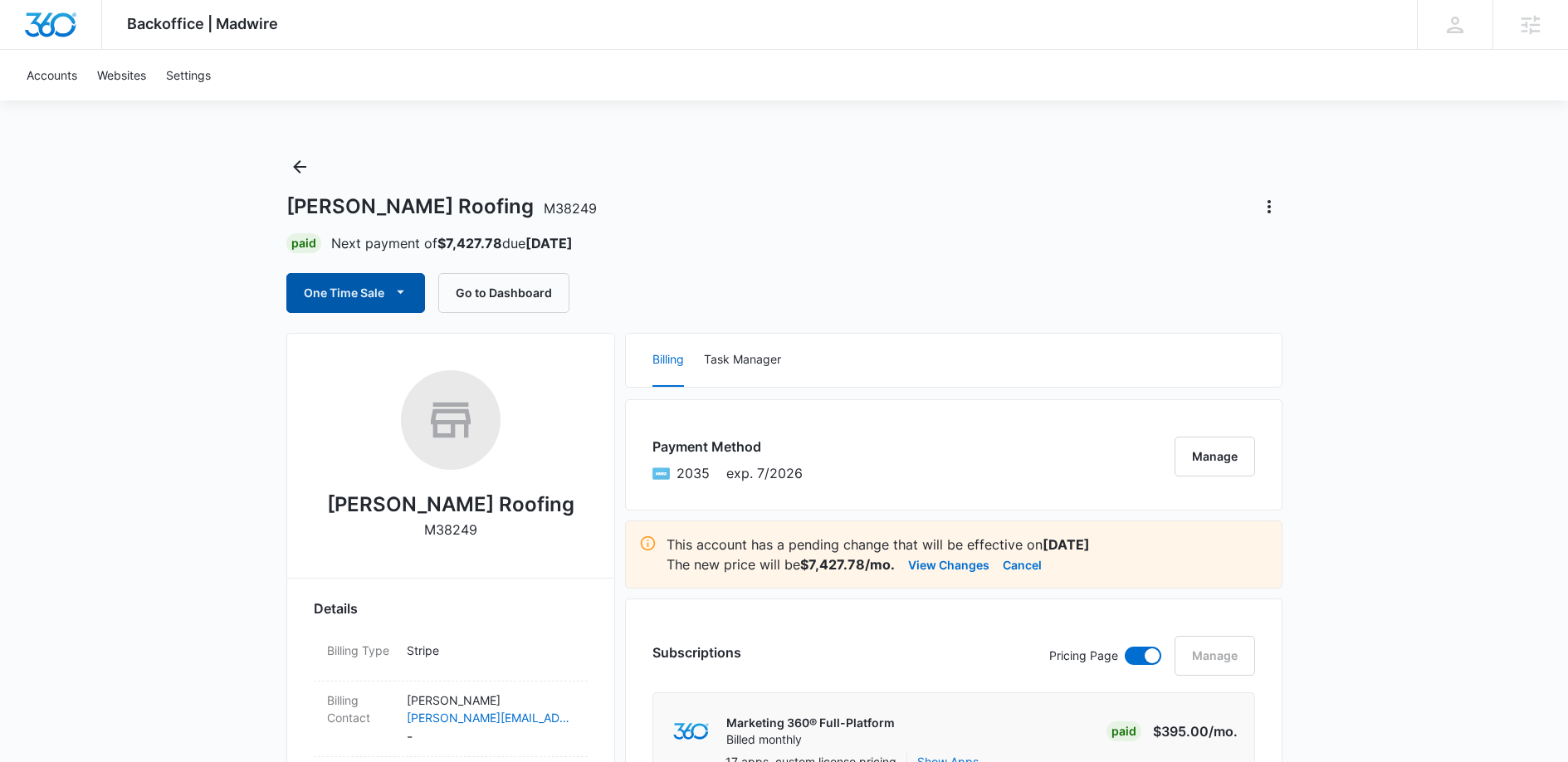
click at [360, 290] on button "One Time Sale" at bounding box center [355, 293] width 139 height 40
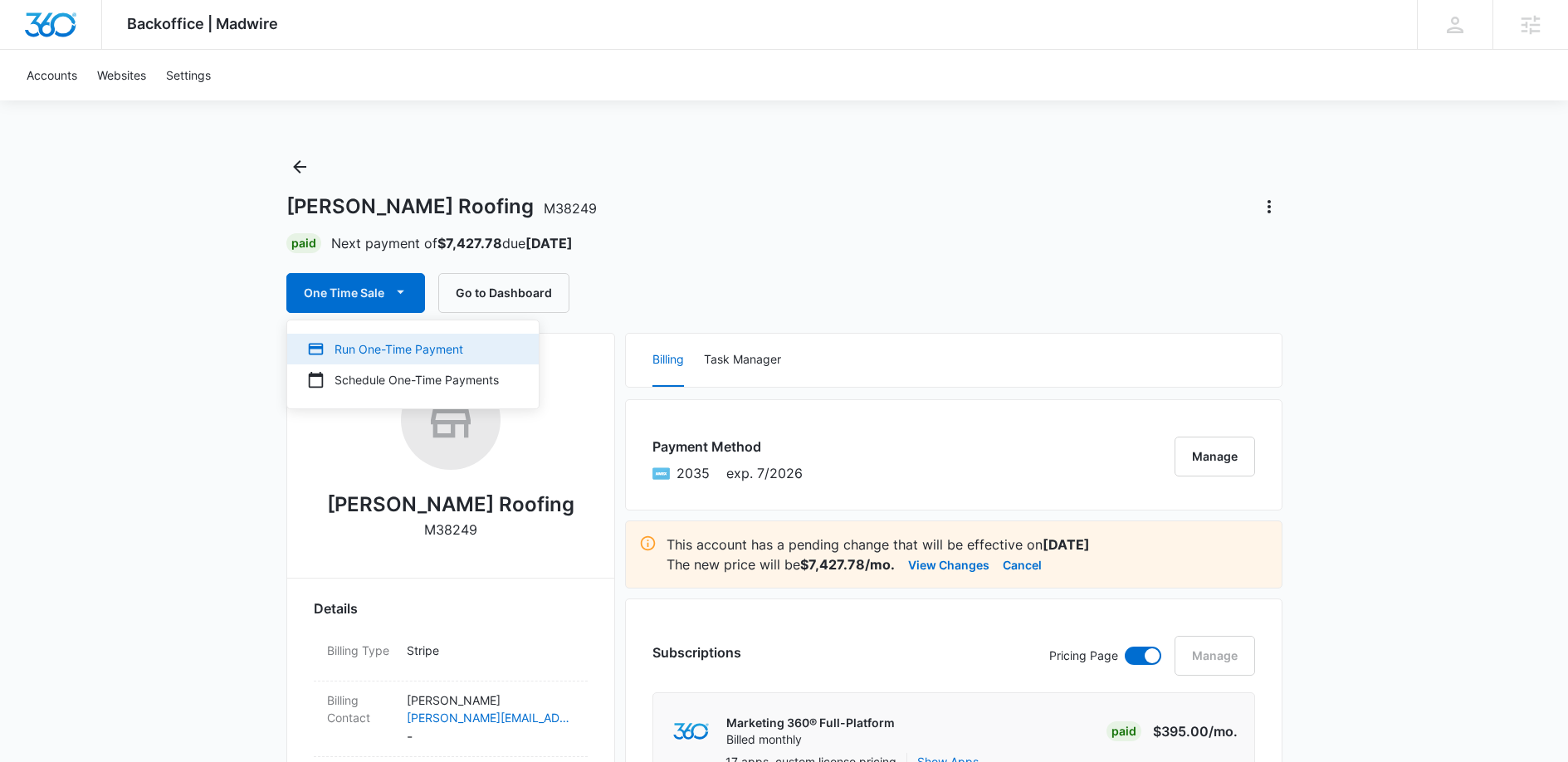
click at [371, 341] on div "Run One-Time Payment" at bounding box center [402, 349] width 192 height 17
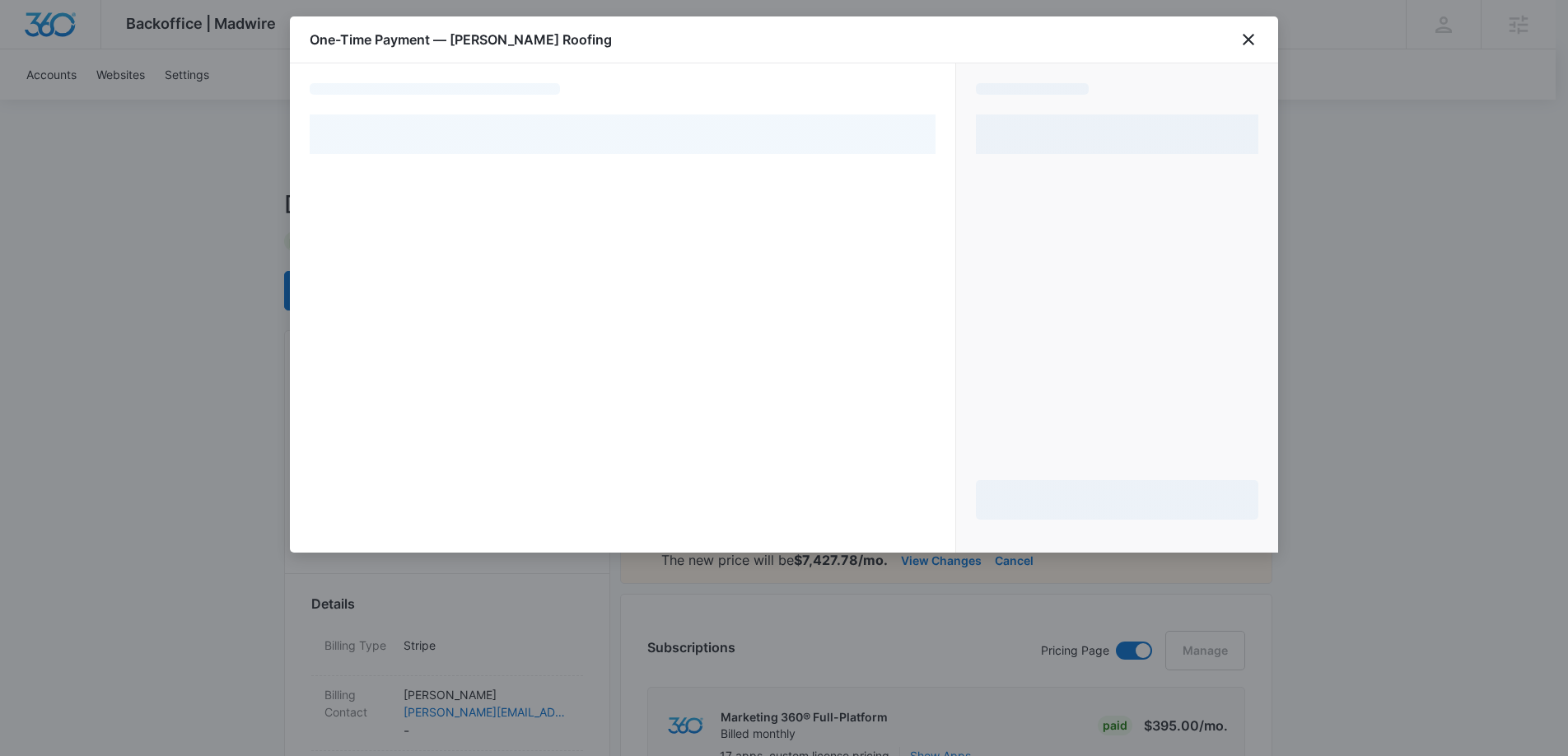
select select "pm_1Mz2RDA4n8RTgNjU0XNDM3wW"
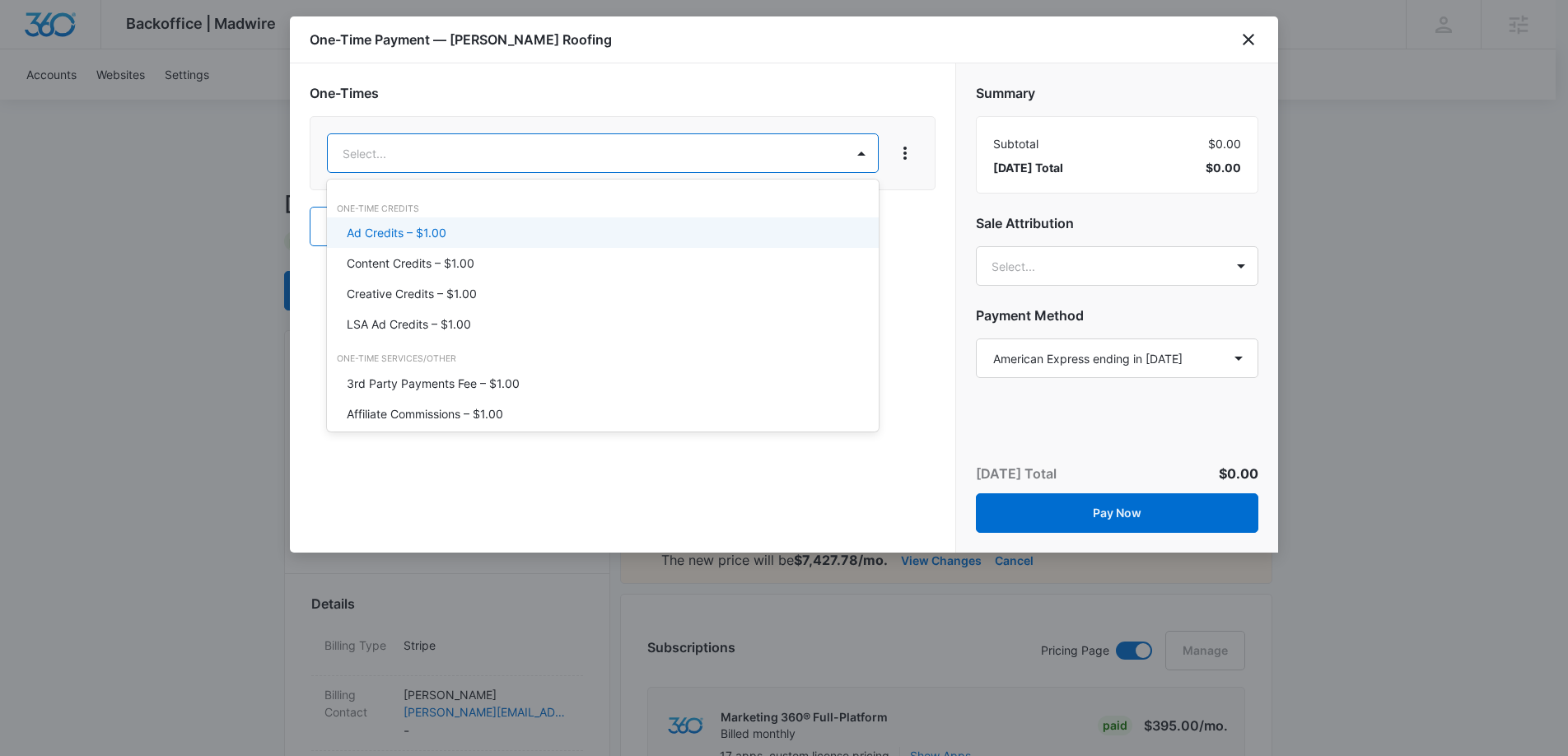
click at [515, 238] on div "Ad Credits – $1.00" at bounding box center [601, 232] width 509 height 17
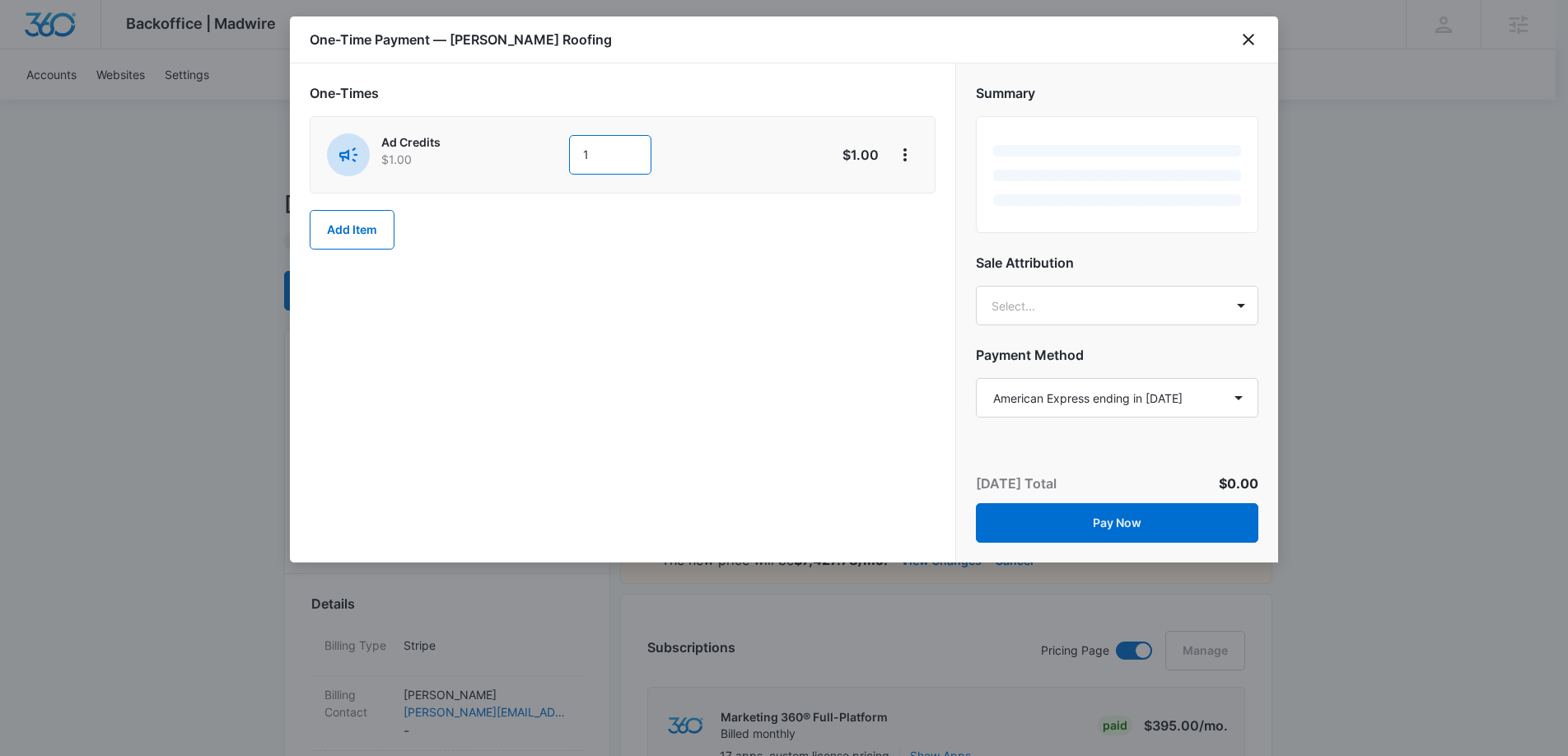
click at [602, 151] on input "1" at bounding box center [609, 155] width 82 height 40
type input "1000"
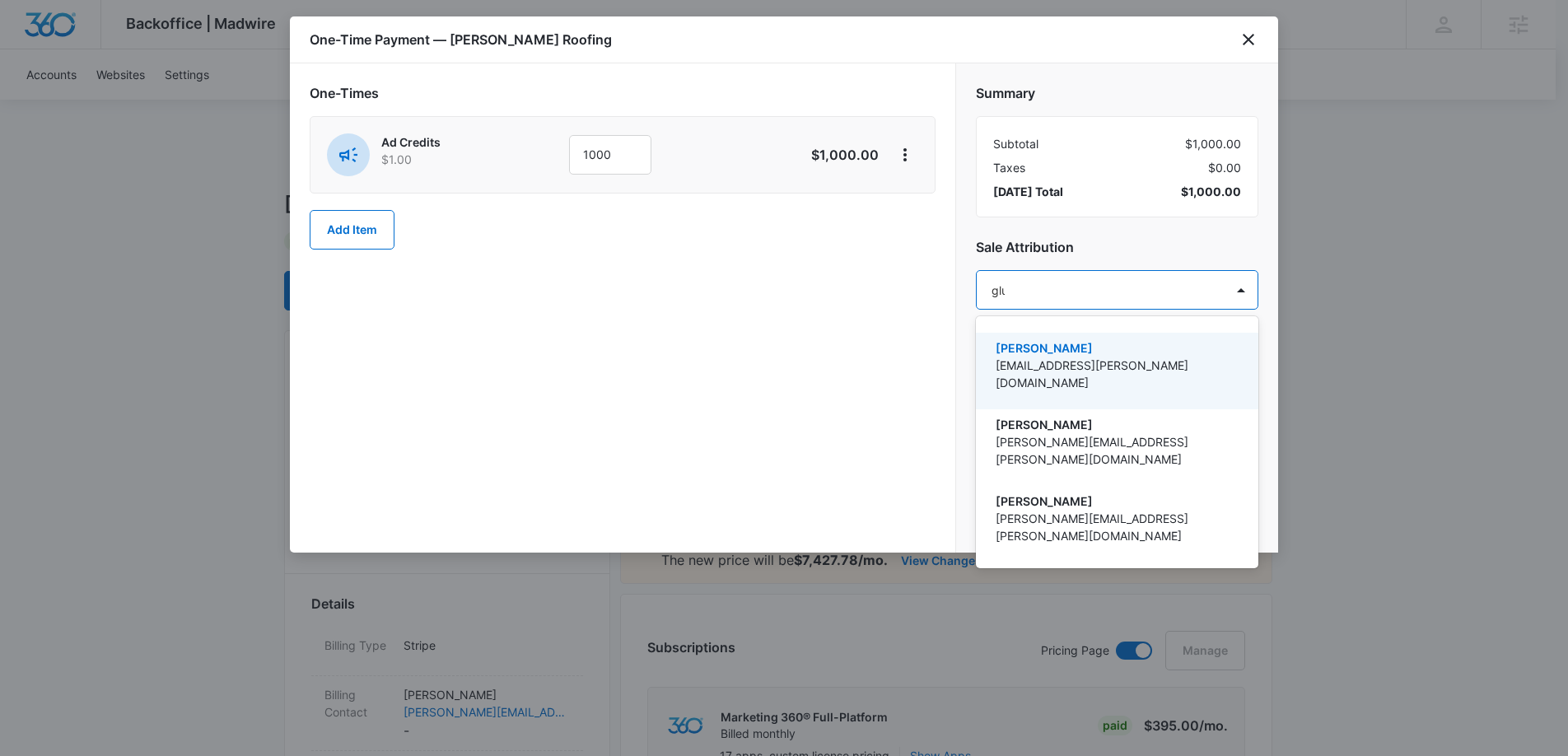
type input "[PERSON_NAME]"
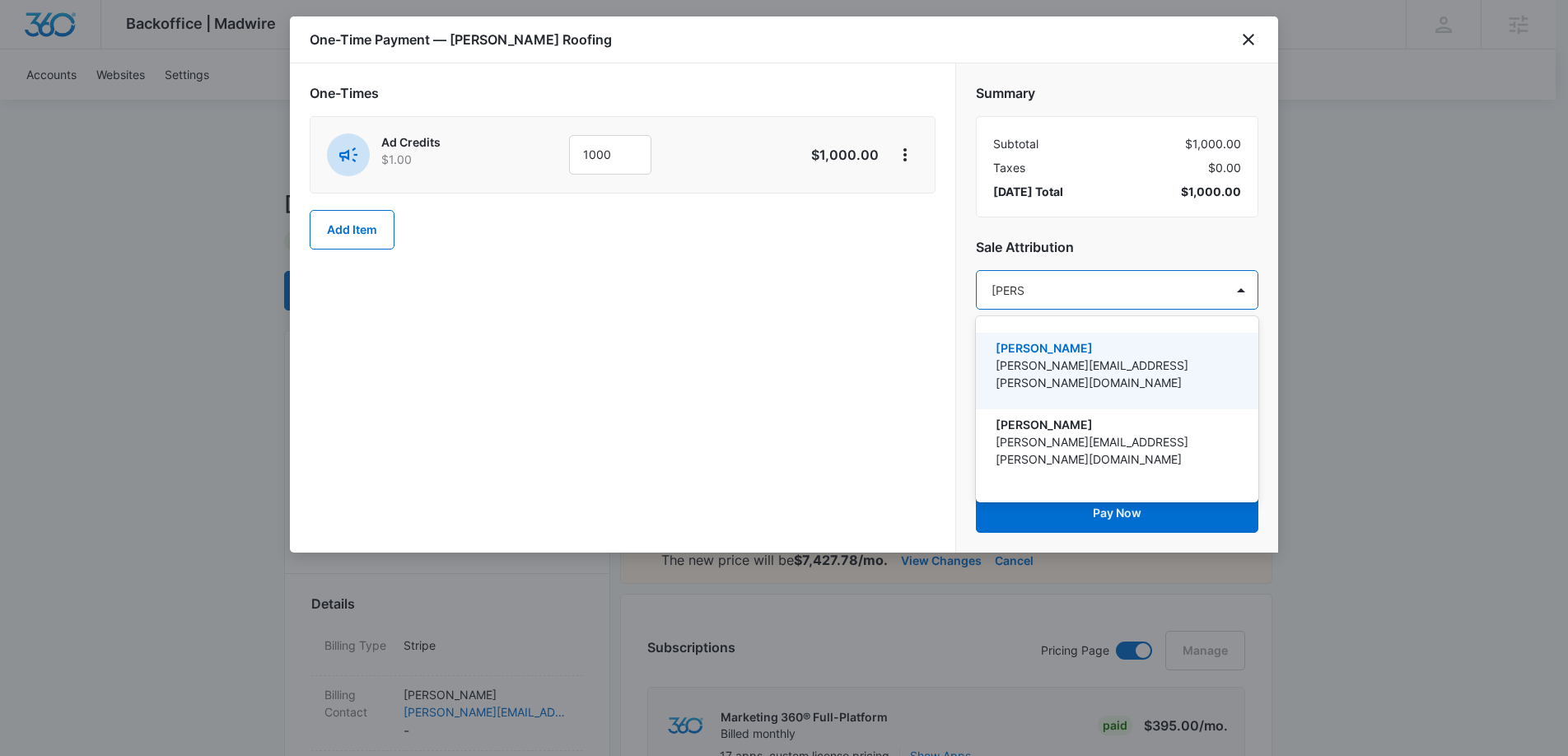
click at [1106, 349] on p "[PERSON_NAME]" at bounding box center [1116, 347] width 240 height 17
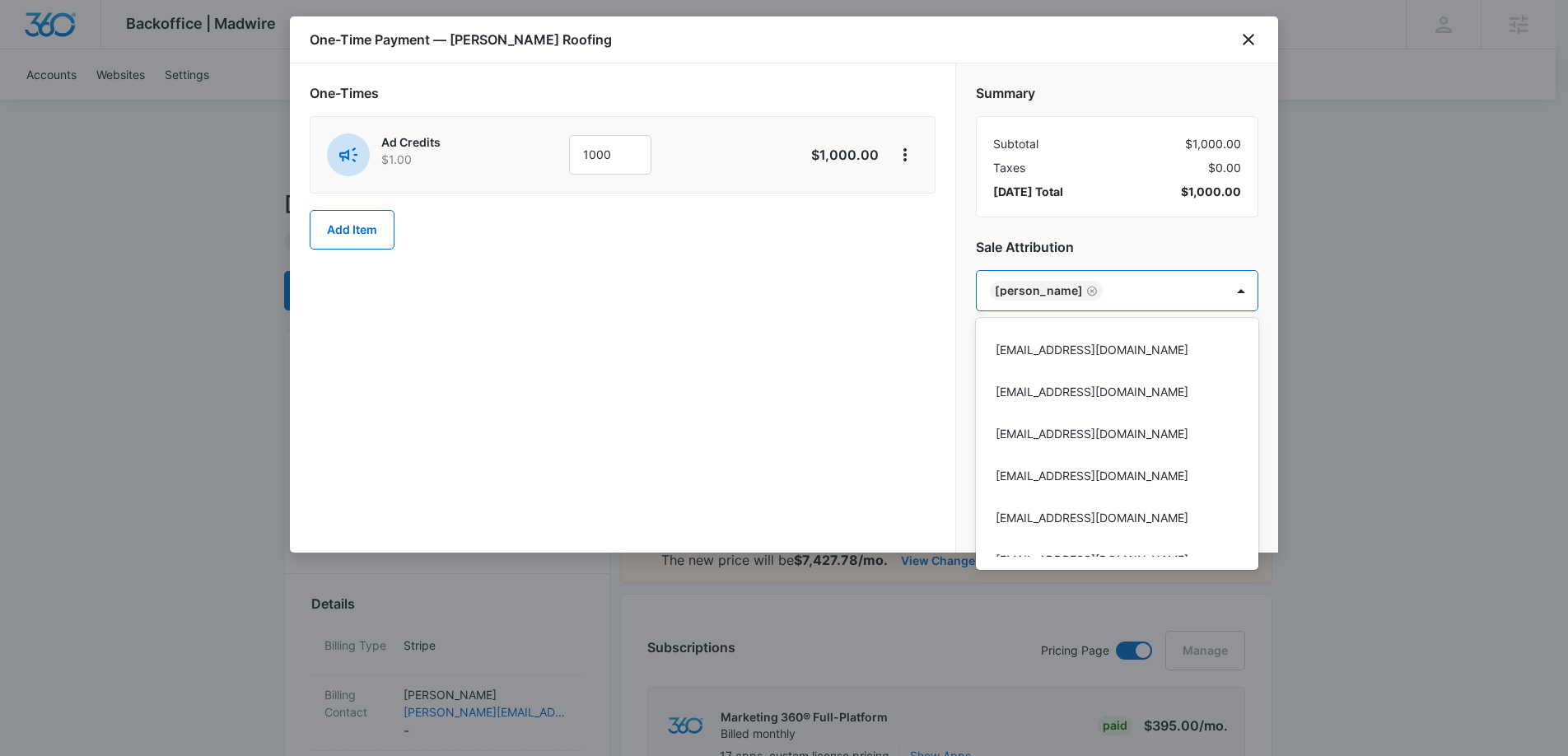
click at [1098, 250] on div at bounding box center [784, 378] width 1568 height 756
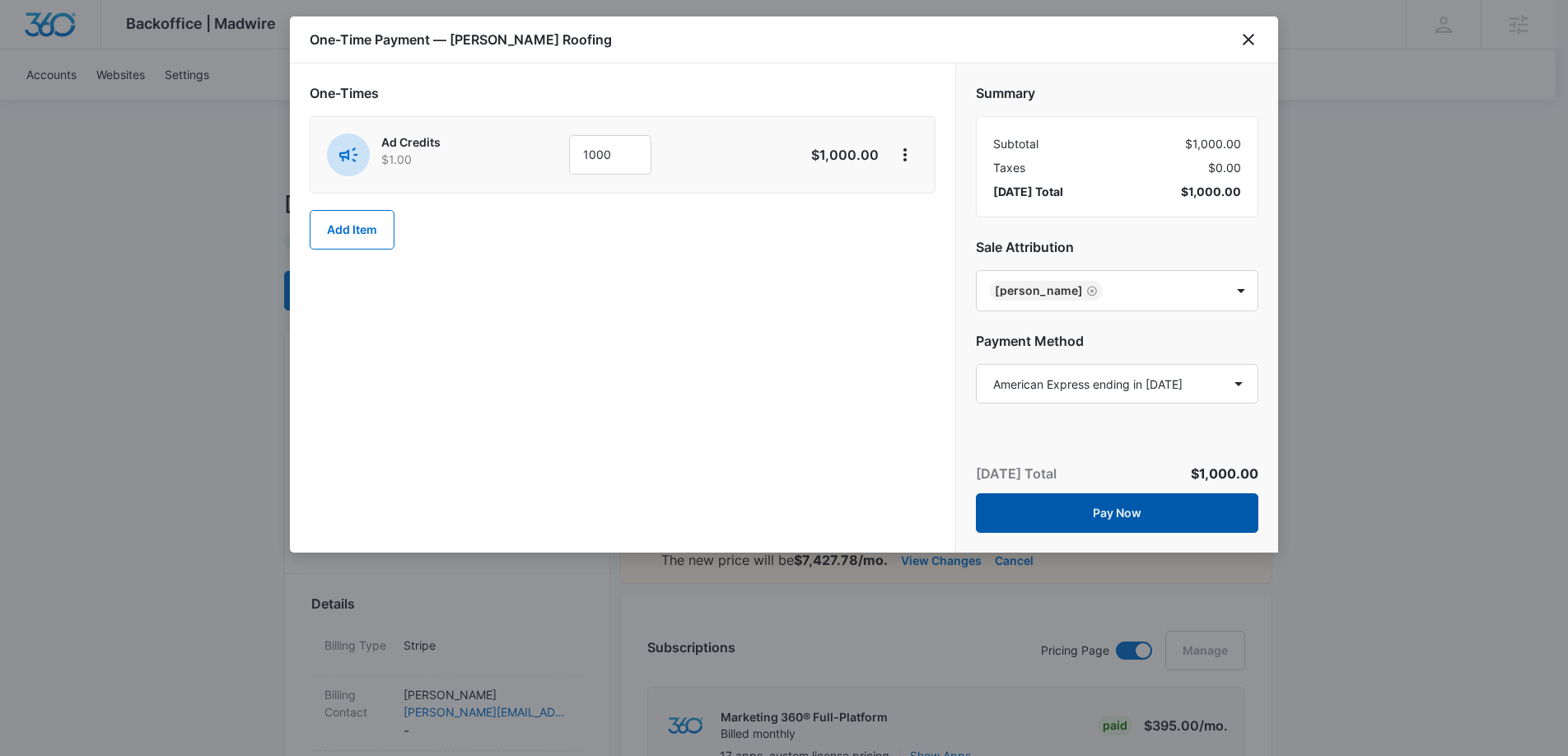
click at [1106, 508] on button "Pay Now" at bounding box center [1117, 513] width 282 height 40
